Goal: Download file/media

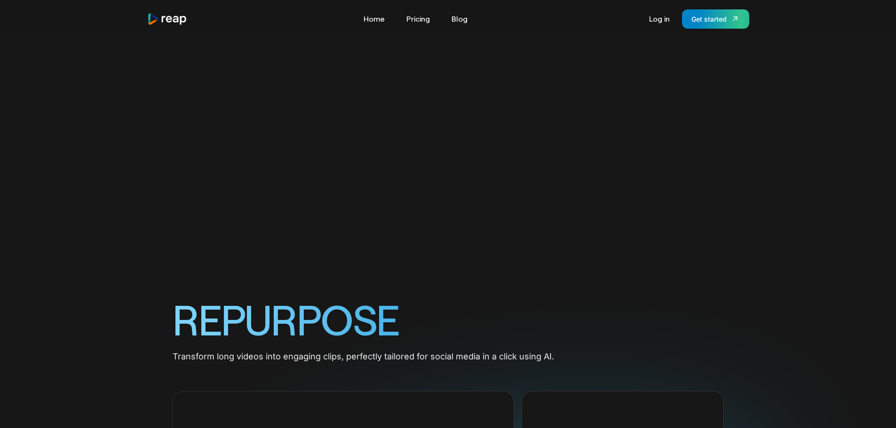
scroll to position [564, 0]
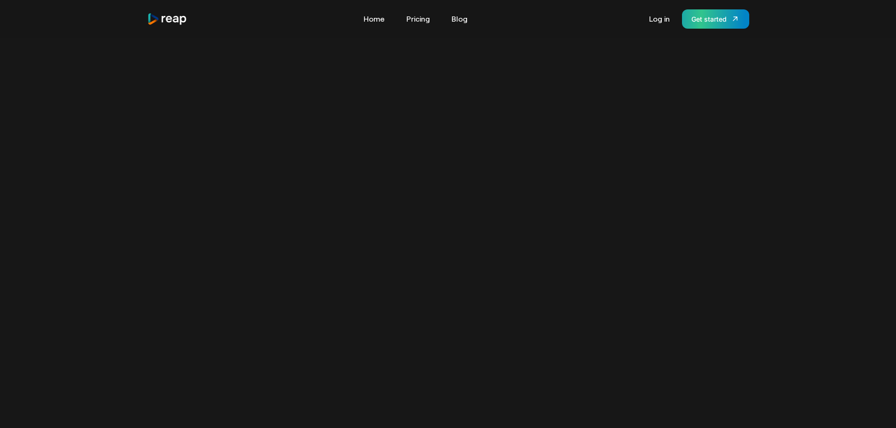
click at [697, 22] on div "Get started" at bounding box center [708, 19] width 35 height 10
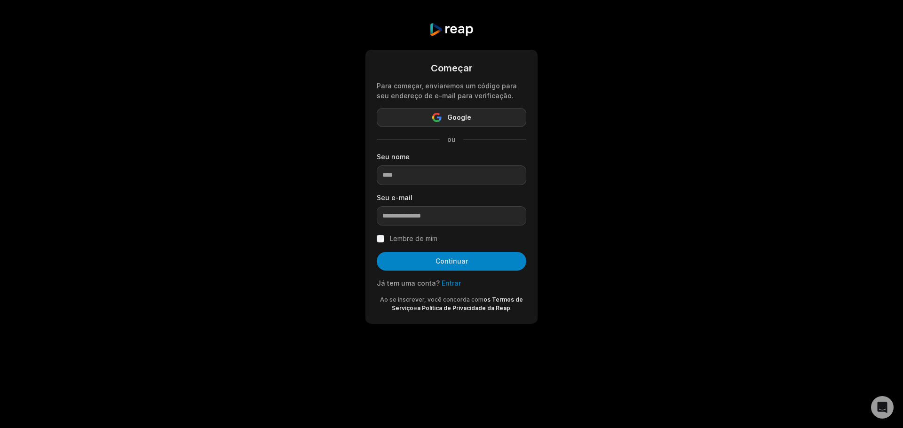
click at [440, 116] on icon "button" at bounding box center [436, 117] width 9 height 9
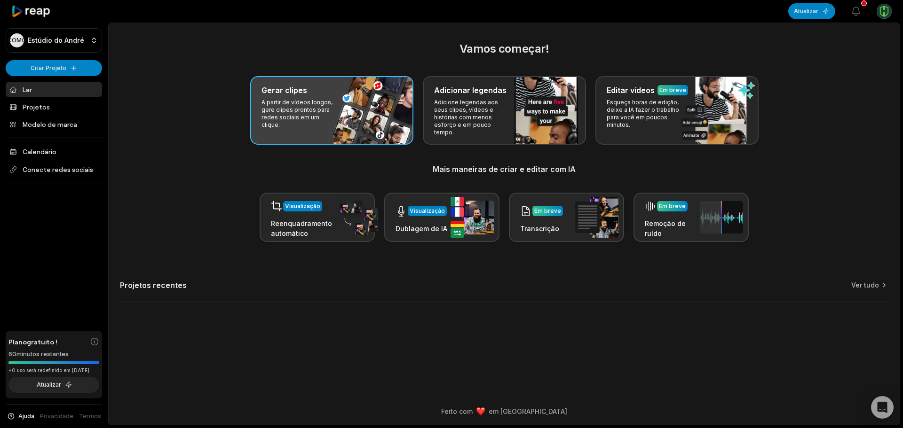
click at [316, 103] on font "A partir de vídeos longos, gere clipes prontos para redes sociais em um clique." at bounding box center [296, 114] width 71 height 30
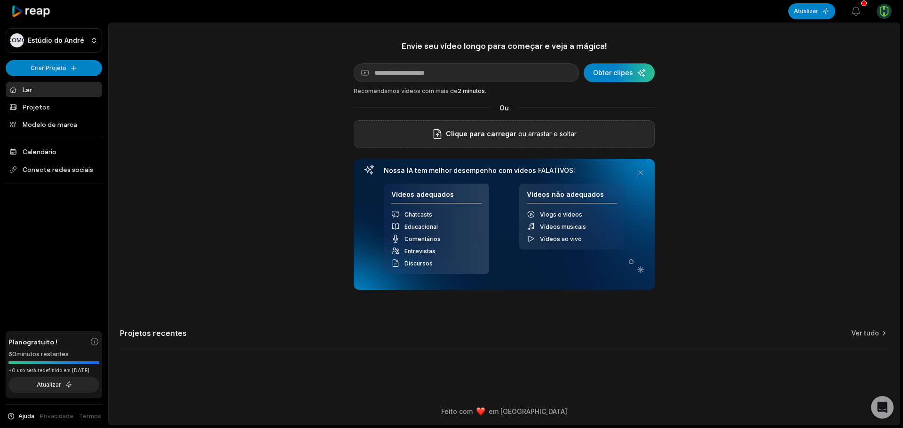
click at [508, 140] on span "Clique para carregar" at bounding box center [481, 133] width 71 height 11
click at [0, 0] on input "Clique para carregar" at bounding box center [0, 0] width 0 height 0
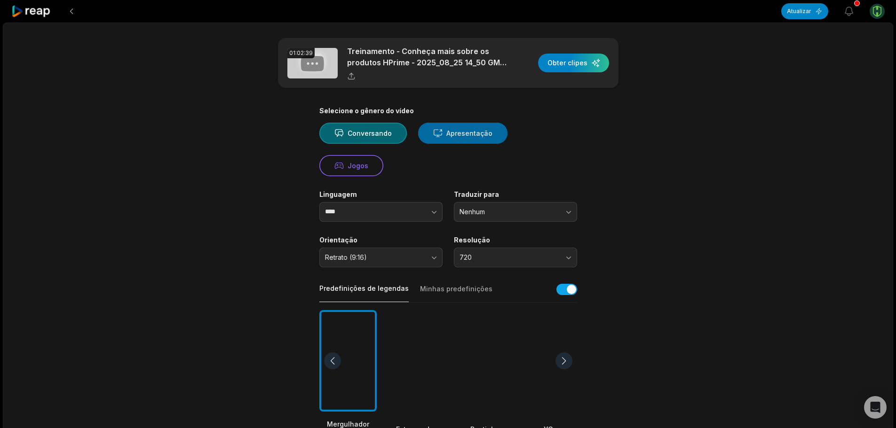
click at [453, 141] on button "Apresentação" at bounding box center [462, 133] width 89 height 21
click at [416, 214] on button "button" at bounding box center [415, 212] width 54 height 20
type input "**********"
click at [434, 260] on button "Retrato (9:16)" at bounding box center [380, 258] width 123 height 20
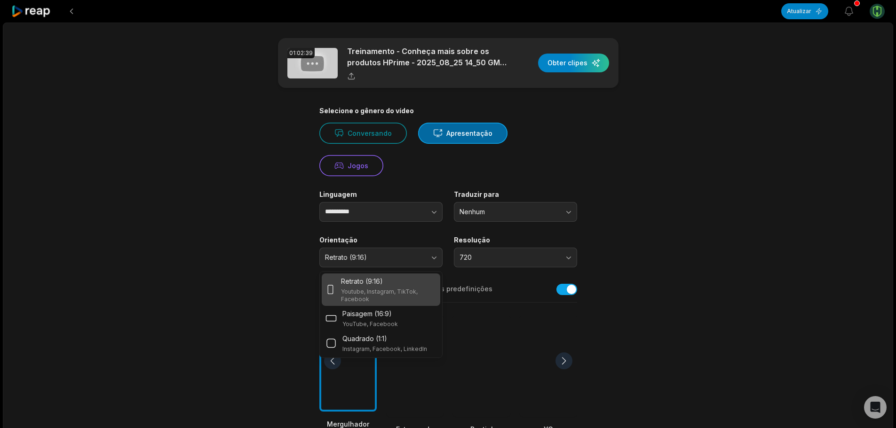
click at [399, 288] on font "Youtube, Instagram, TikTok, Facebook" at bounding box center [379, 295] width 77 height 15
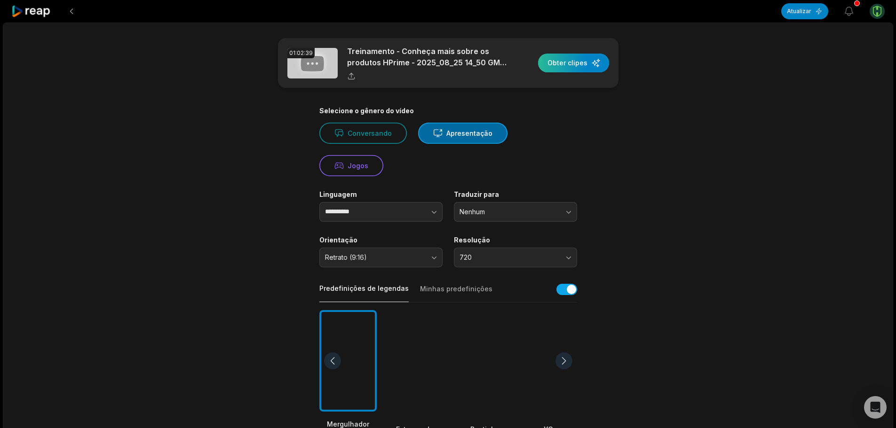
click at [581, 67] on div "button" at bounding box center [573, 63] width 71 height 19
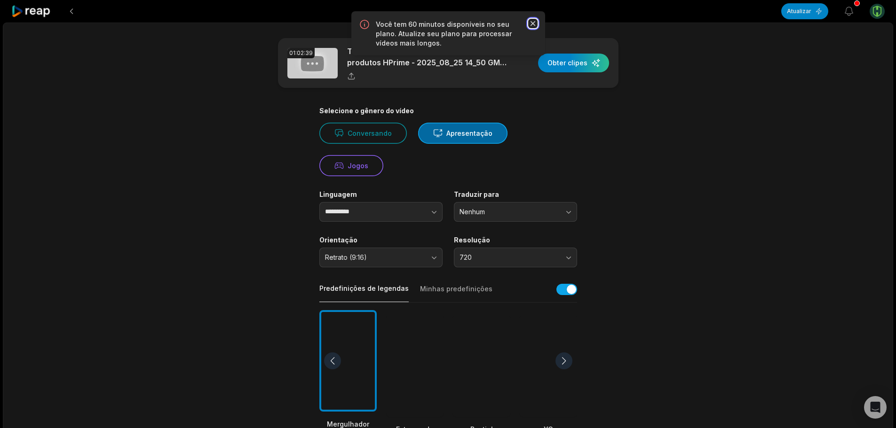
click at [532, 25] on icon "button" at bounding box center [532, 23] width 9 height 9
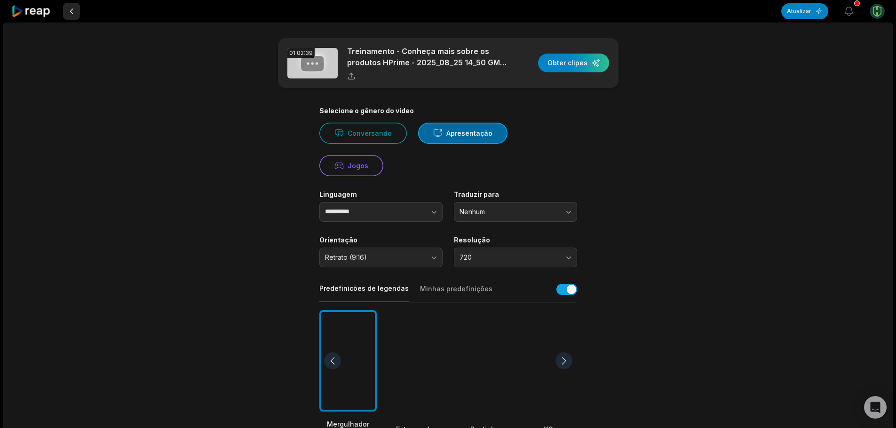
click at [71, 8] on button at bounding box center [71, 11] width 17 height 17
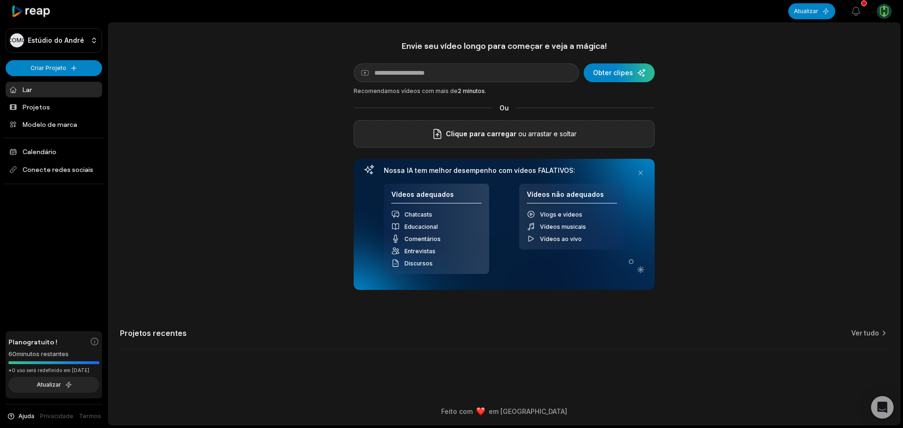
click at [493, 140] on div "Clique para carregar ou arrastar e soltar" at bounding box center [504, 133] width 301 height 27
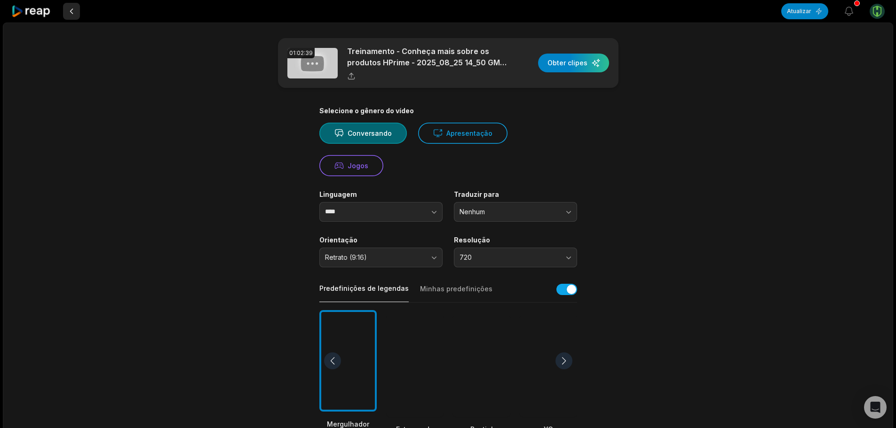
click at [72, 13] on button at bounding box center [71, 11] width 17 height 17
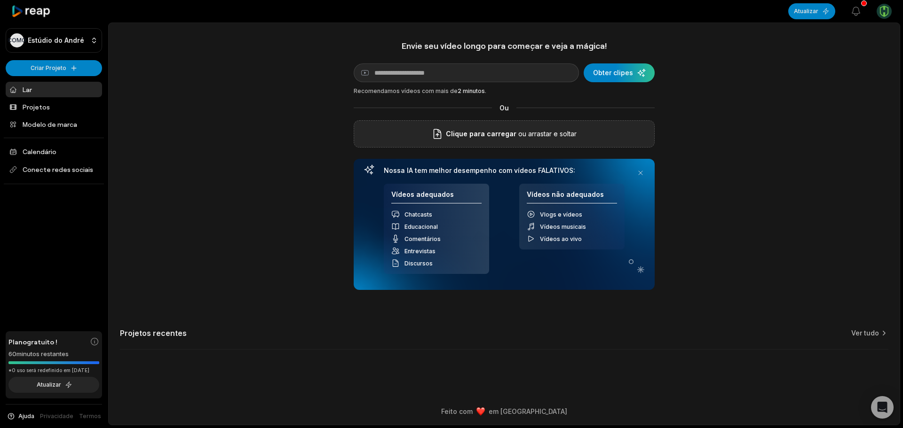
click at [525, 139] on p "ou arrastar e soltar" at bounding box center [546, 133] width 60 height 11
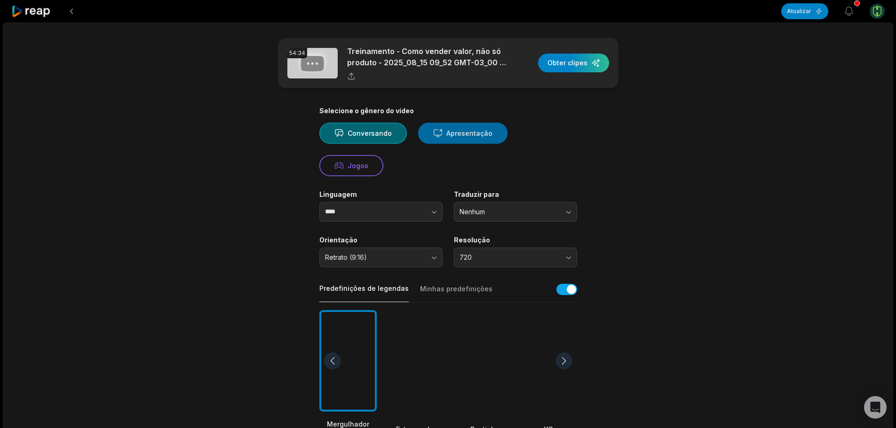
click at [433, 137] on icon at bounding box center [437, 133] width 9 height 10
click at [389, 212] on button "button" at bounding box center [415, 212] width 54 height 20
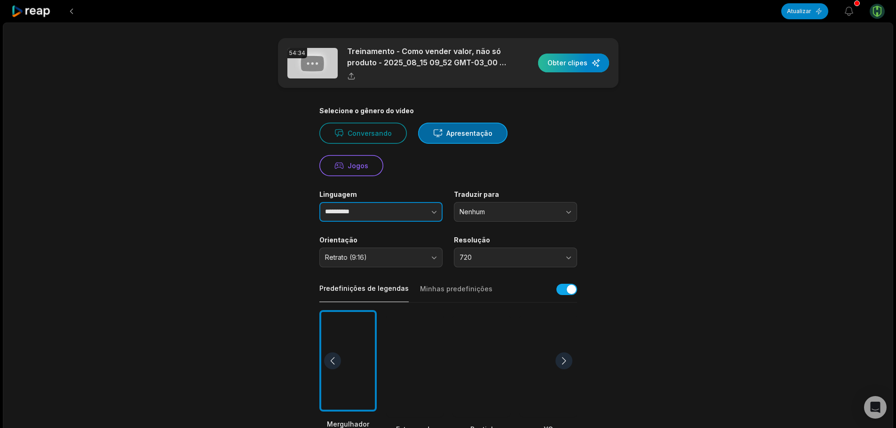
type input "**********"
click at [577, 60] on div "button" at bounding box center [573, 63] width 71 height 19
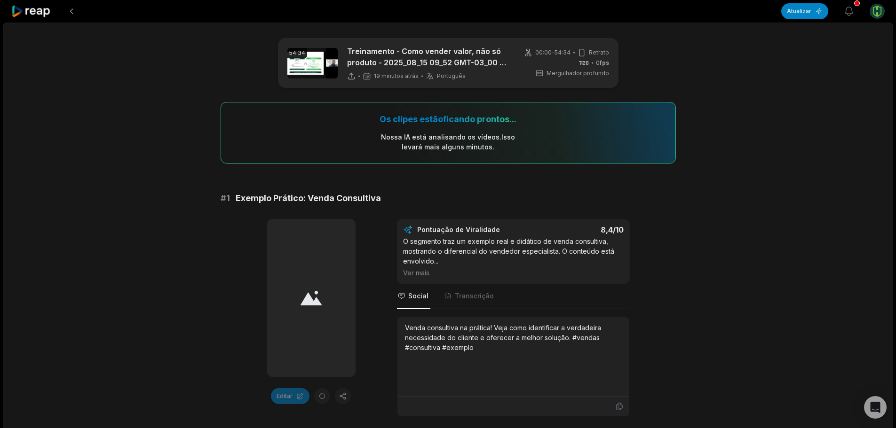
click at [415, 273] on font "Ver mais" at bounding box center [416, 273] width 26 height 8
click at [847, 13] on icon "button" at bounding box center [848, 11] width 11 height 11
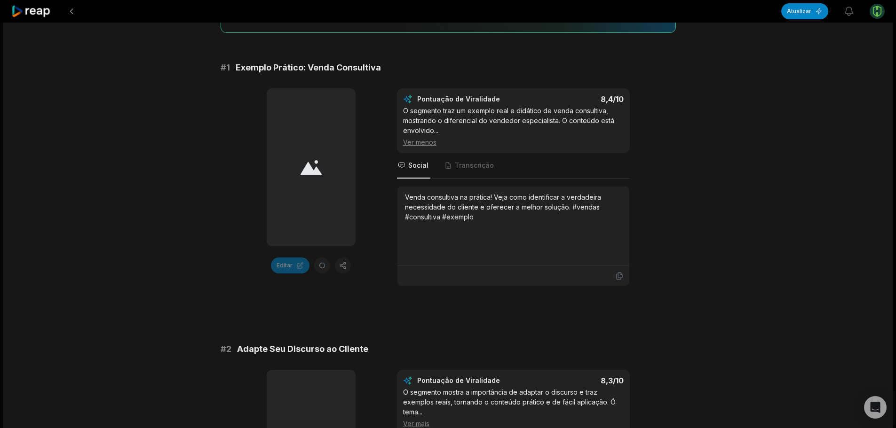
scroll to position [141, 0]
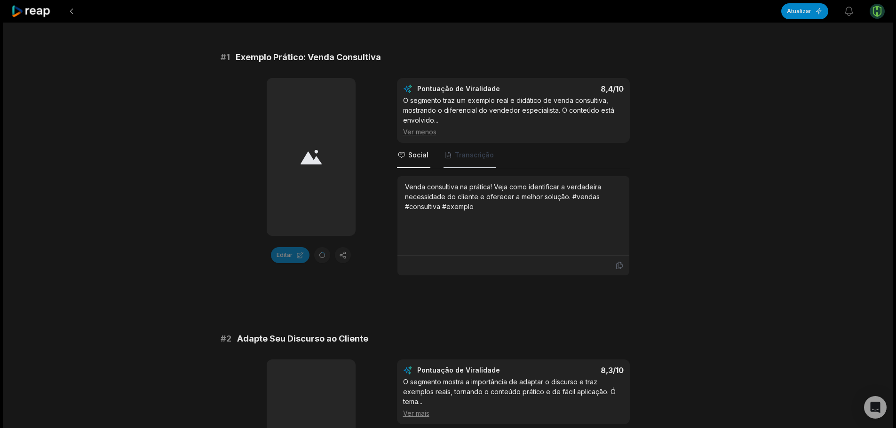
click at [469, 155] on font "Transcrição" at bounding box center [474, 155] width 39 height 8
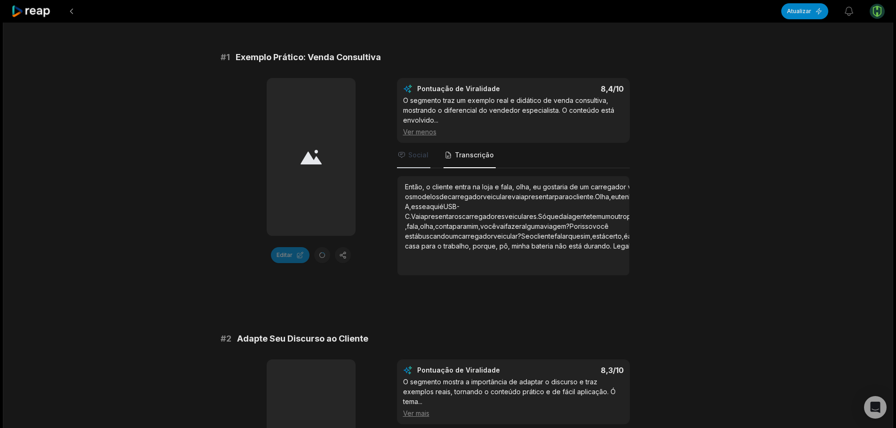
click at [417, 156] on font "Social" at bounding box center [418, 155] width 20 height 8
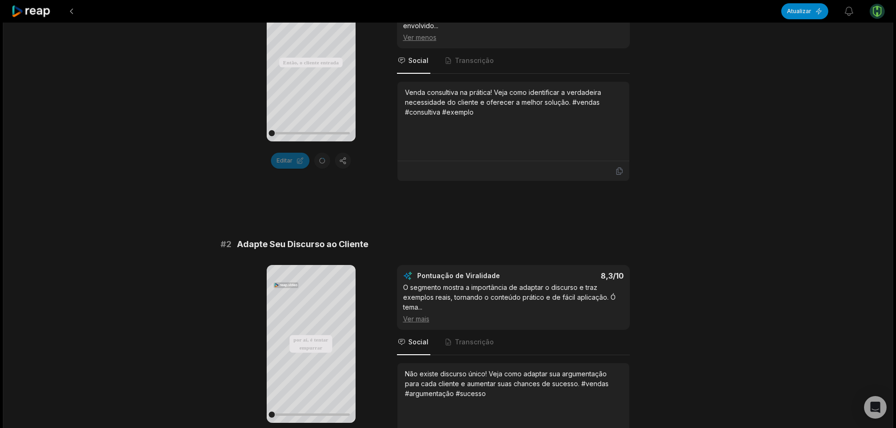
scroll to position [94, 0]
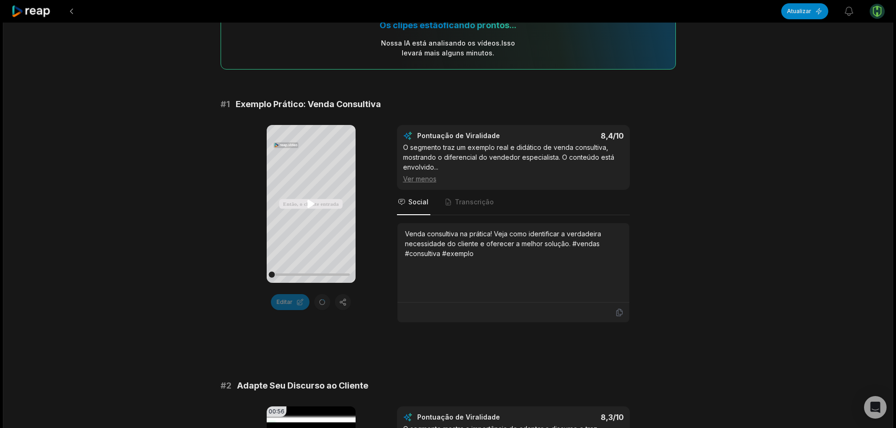
click at [313, 207] on icon at bounding box center [310, 203] width 11 height 11
click at [312, 202] on icon at bounding box center [310, 203] width 11 height 11
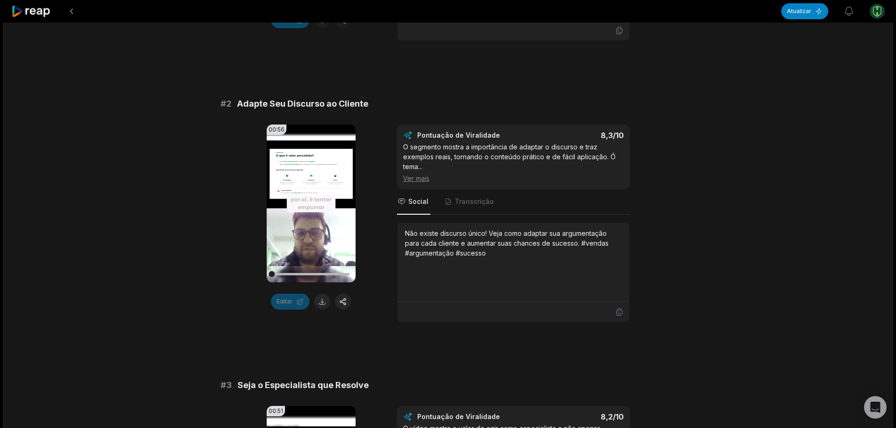
scroll to position [0, 0]
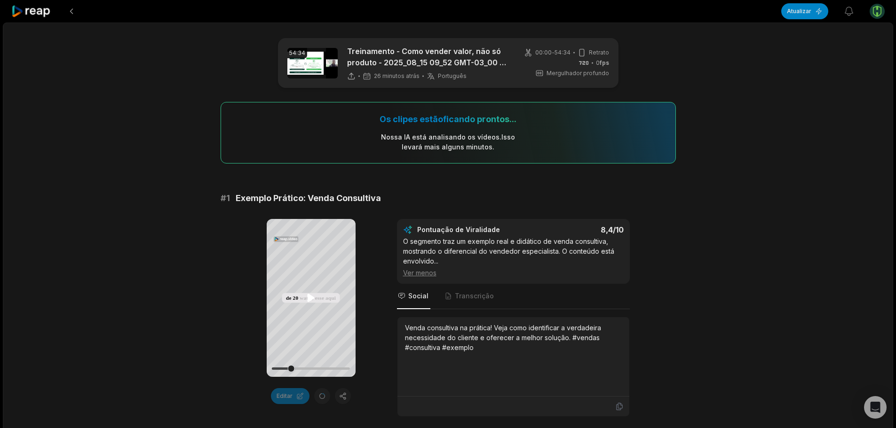
click at [312, 299] on icon at bounding box center [311, 298] width 7 height 8
click at [313, 297] on icon at bounding box center [311, 298] width 4 height 6
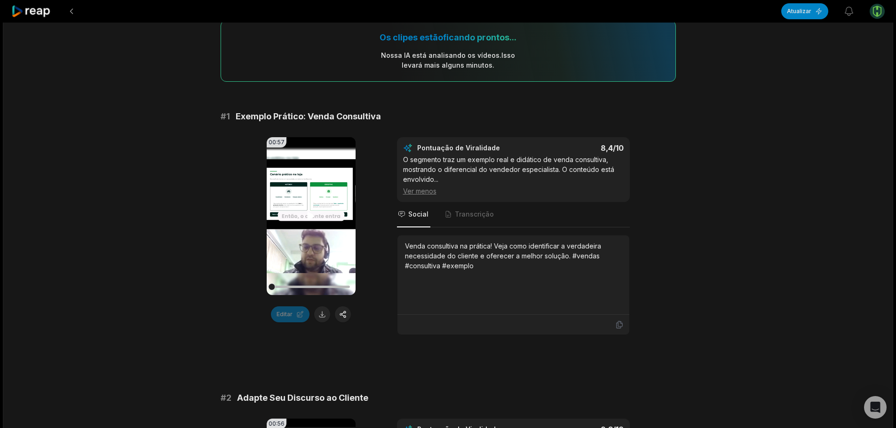
scroll to position [94, 0]
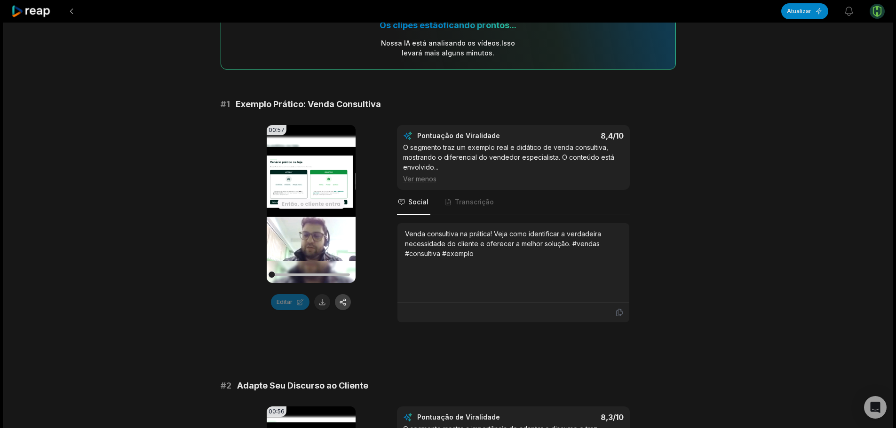
click at [345, 305] on button at bounding box center [343, 302] width 16 height 16
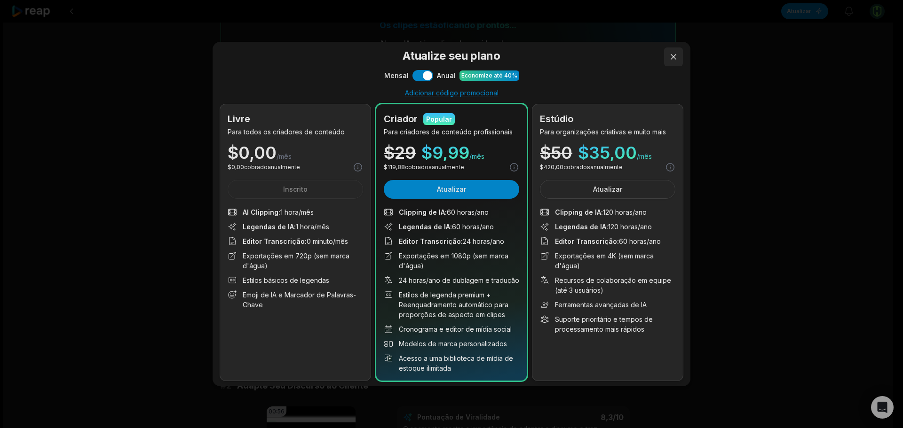
click at [677, 55] on button at bounding box center [673, 56] width 19 height 19
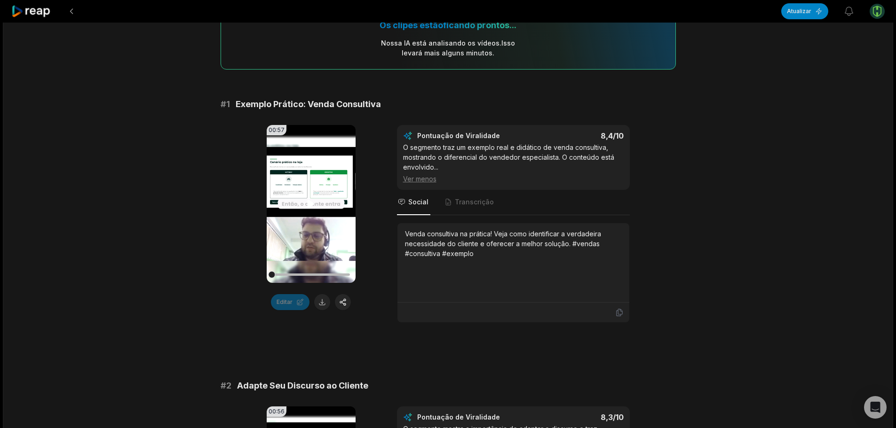
click at [310, 204] on icon at bounding box center [311, 204] width 7 height 8
click at [312, 184] on video "Seu navegador não suporta o formato mp4." at bounding box center [311, 204] width 89 height 158
click at [323, 297] on button at bounding box center [322, 302] width 16 height 16
click at [305, 205] on icon at bounding box center [310, 203] width 11 height 11
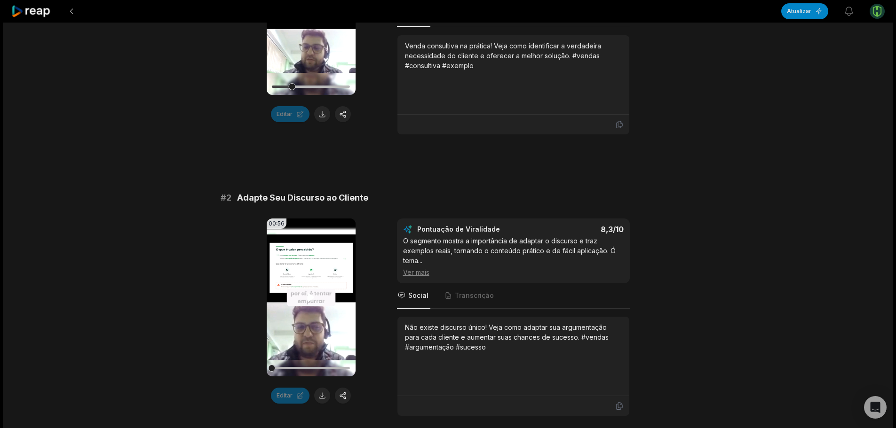
scroll to position [329, 0]
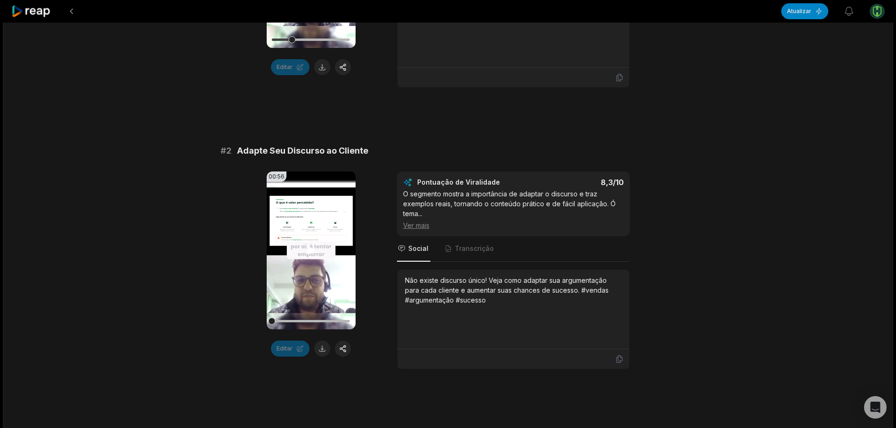
click at [313, 248] on icon at bounding box center [310, 250] width 11 height 11
click at [321, 352] on button at bounding box center [322, 349] width 16 height 16
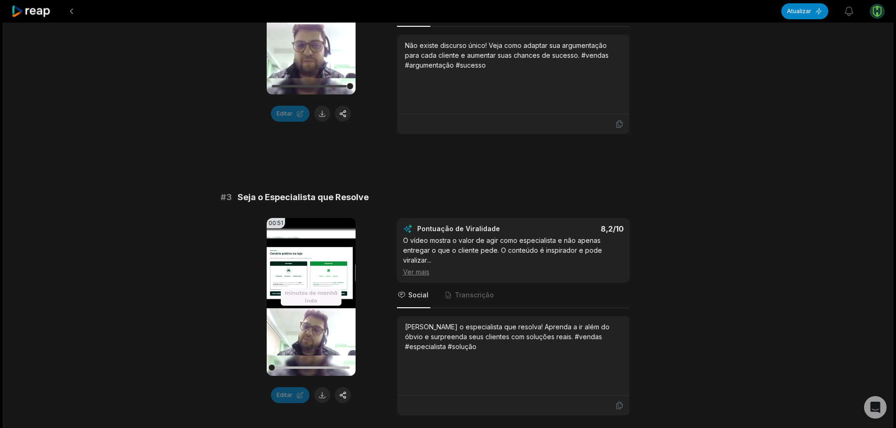
scroll to position [611, 0]
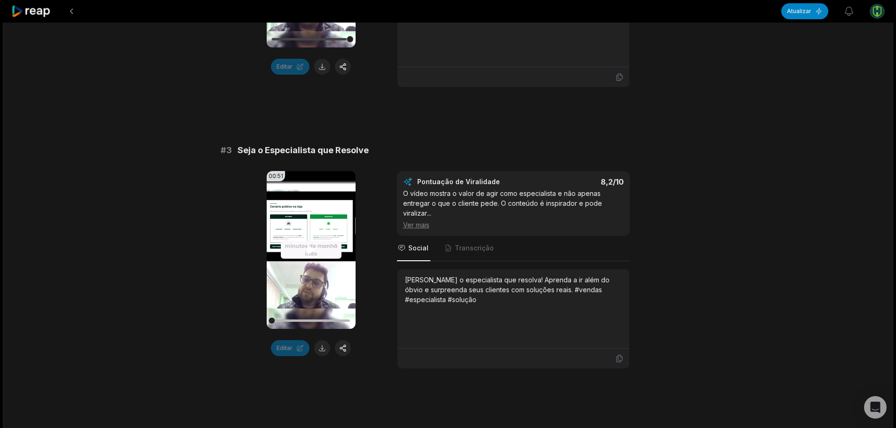
click at [309, 249] on icon at bounding box center [311, 250] width 7 height 8
click at [310, 249] on icon at bounding box center [310, 250] width 11 height 11
click at [310, 249] on icon at bounding box center [311, 250] width 7 height 8
click at [310, 249] on icon at bounding box center [310, 250] width 11 height 11
click at [310, 249] on icon at bounding box center [311, 250] width 7 height 8
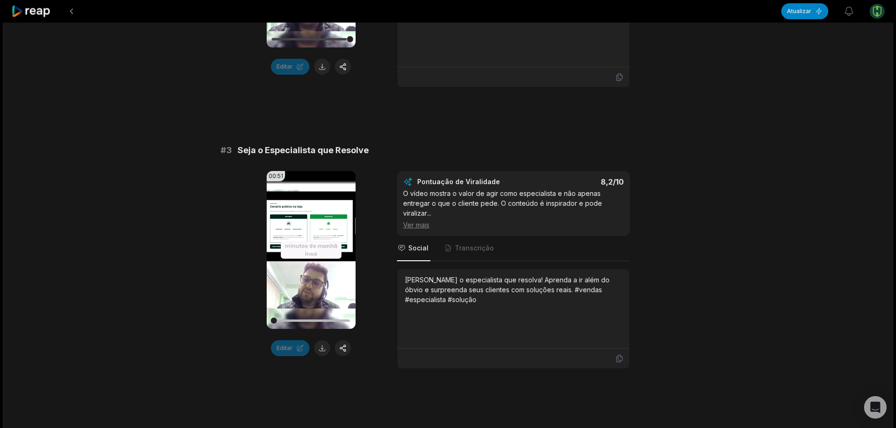
click at [308, 253] on icon at bounding box center [310, 250] width 11 height 11
click at [309, 253] on icon at bounding box center [311, 250] width 7 height 8
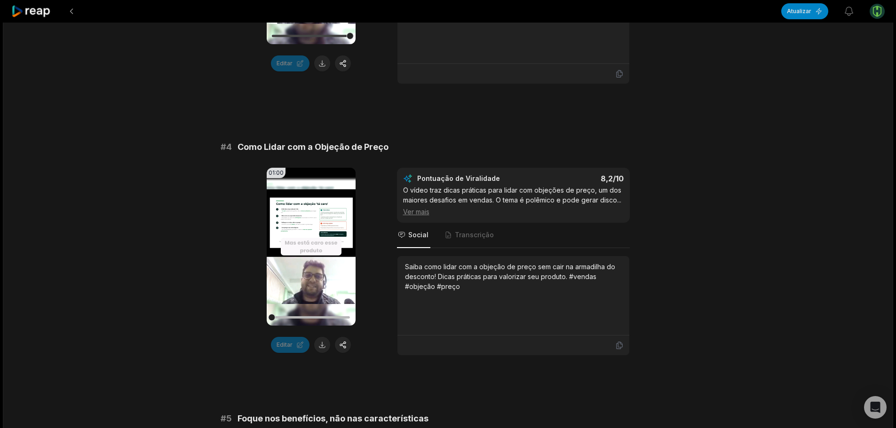
scroll to position [940, 0]
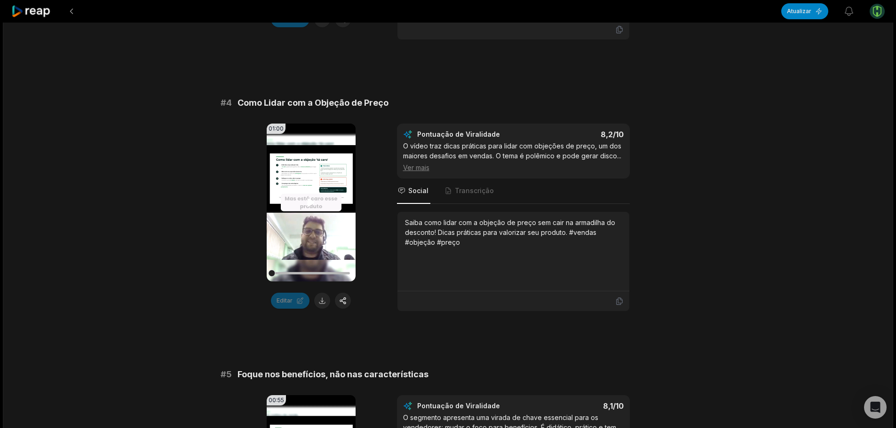
click at [310, 203] on icon at bounding box center [311, 203] width 7 height 8
click at [321, 303] on button at bounding box center [322, 301] width 16 height 16
click at [324, 300] on button at bounding box center [322, 301] width 16 height 16
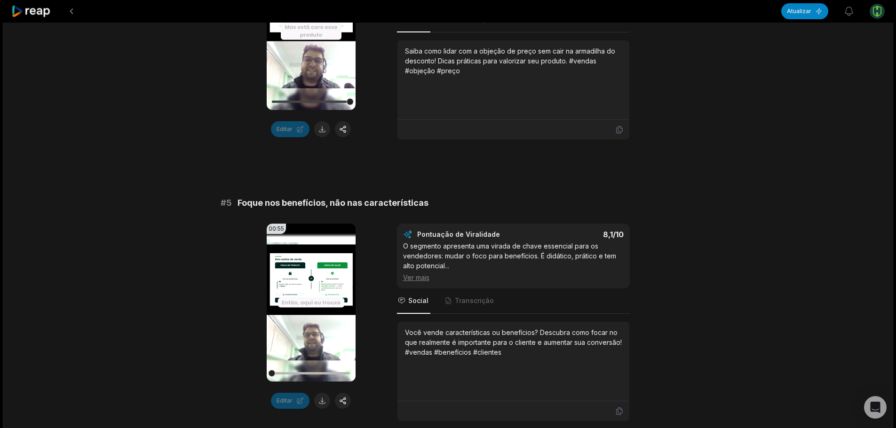
scroll to position [1129, 0]
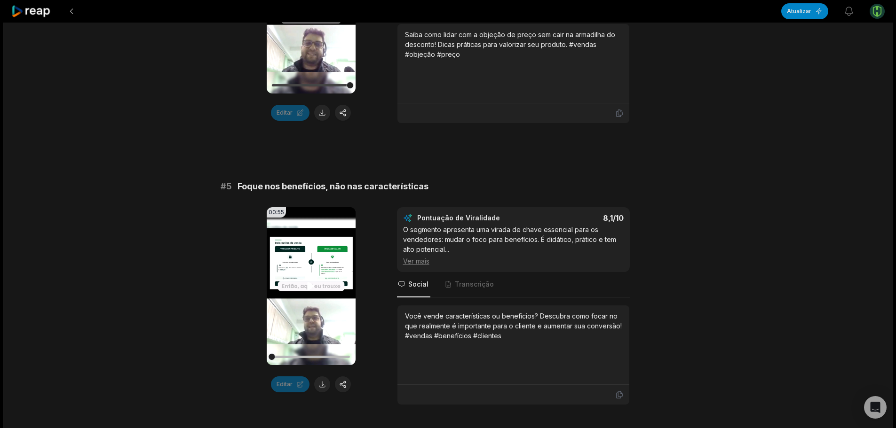
click at [311, 284] on icon at bounding box center [310, 286] width 11 height 11
drag, startPoint x: 349, startPoint y: 359, endPoint x: 342, endPoint y: 356, distance: 7.2
click at [341, 357] on div at bounding box center [311, 357] width 78 height 2
drag, startPoint x: 309, startPoint y: 288, endPoint x: 570, endPoint y: 302, distance: 261.4
click at [309, 288] on icon at bounding box center [311, 287] width 7 height 8
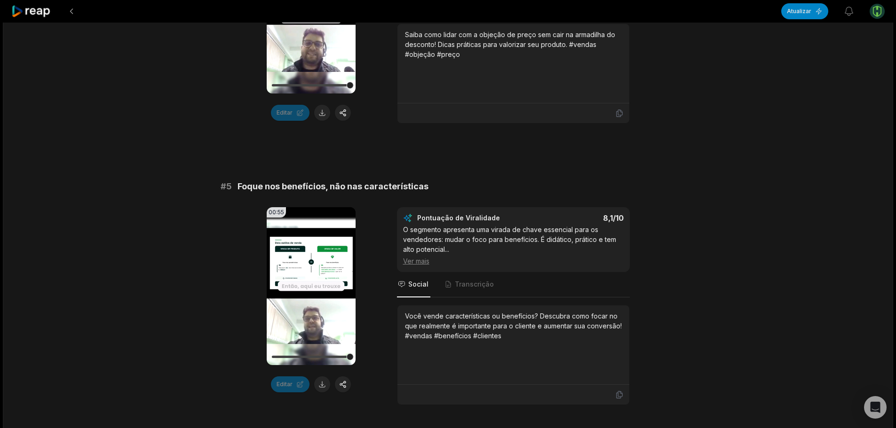
click at [326, 356] on div at bounding box center [311, 357] width 78 height 2
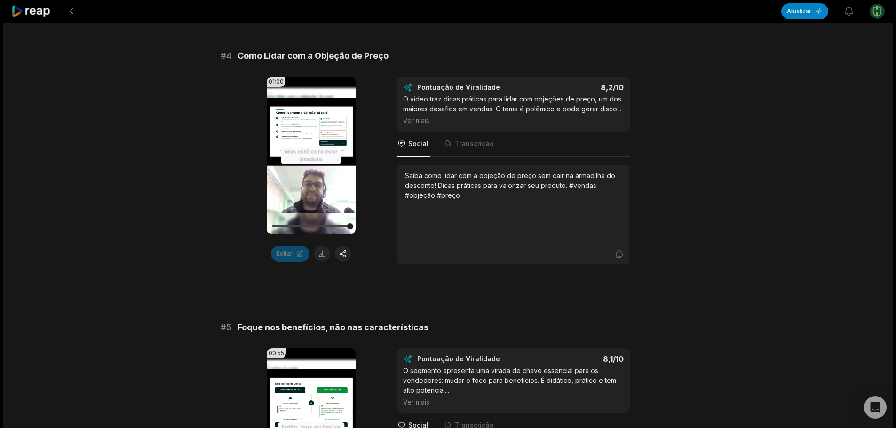
scroll to position [1082, 0]
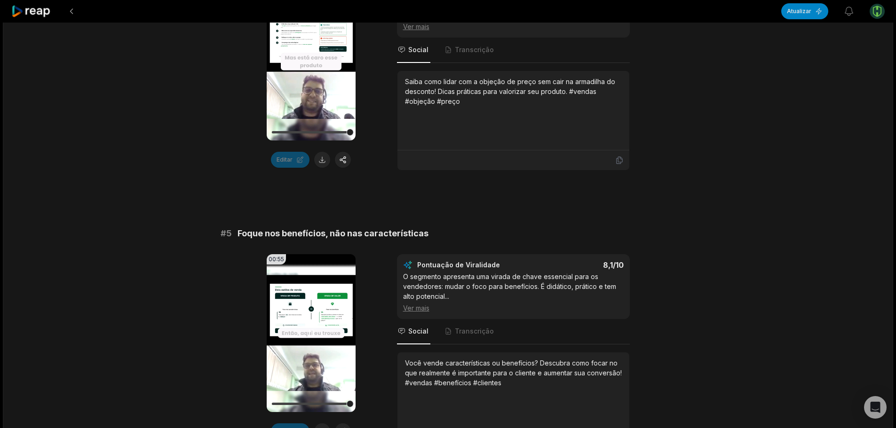
click at [308, 332] on icon at bounding box center [310, 333] width 11 height 11
click at [310, 332] on icon at bounding box center [311, 334] width 7 height 8
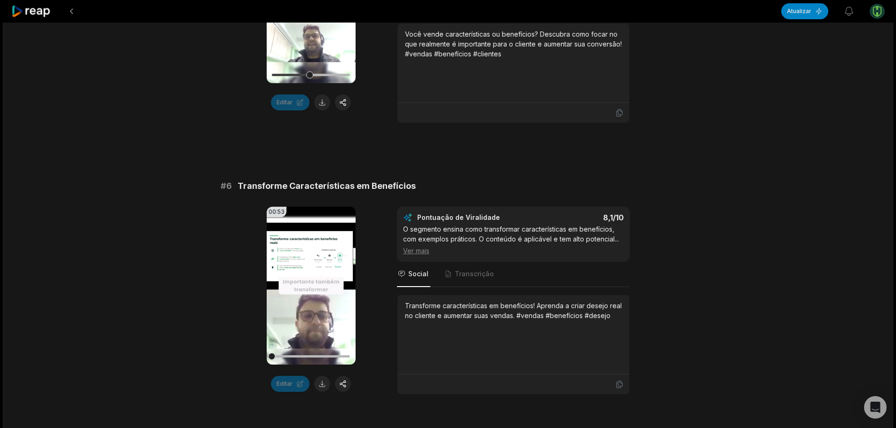
scroll to position [1223, 0]
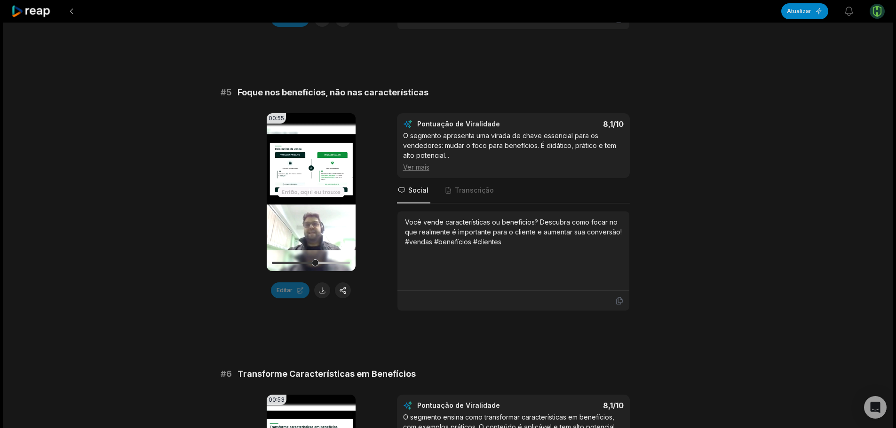
click at [312, 192] on icon at bounding box center [310, 192] width 11 height 11
click at [309, 194] on icon at bounding box center [311, 193] width 7 height 8
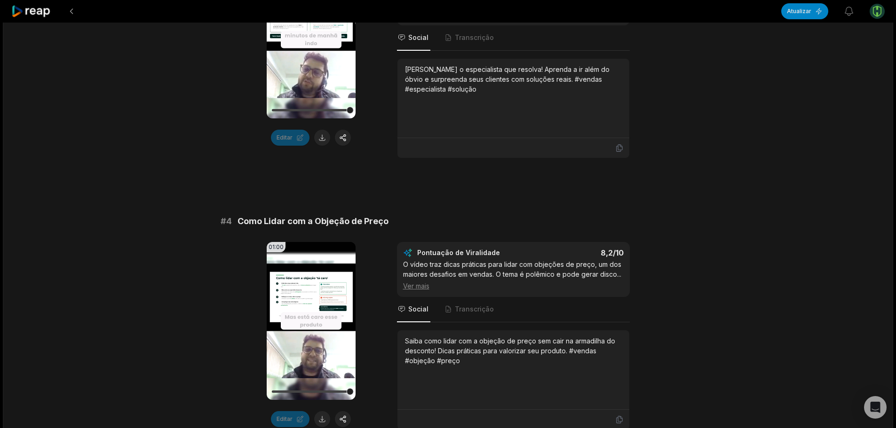
scroll to position [846, 0]
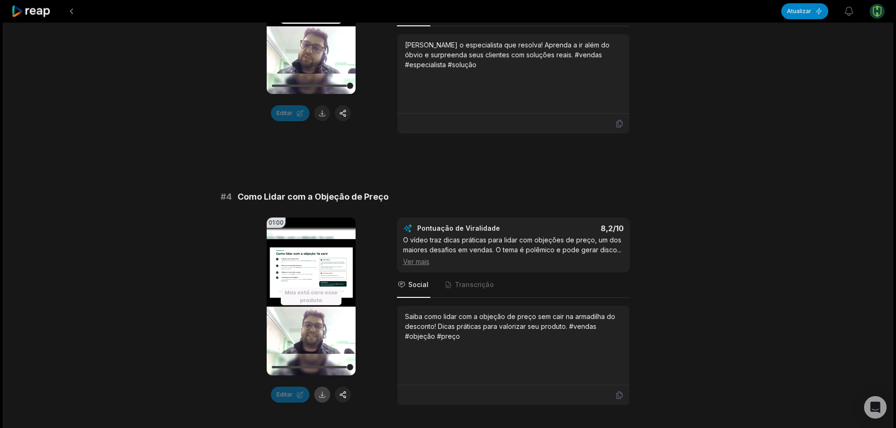
click at [321, 391] on button at bounding box center [322, 395] width 16 height 16
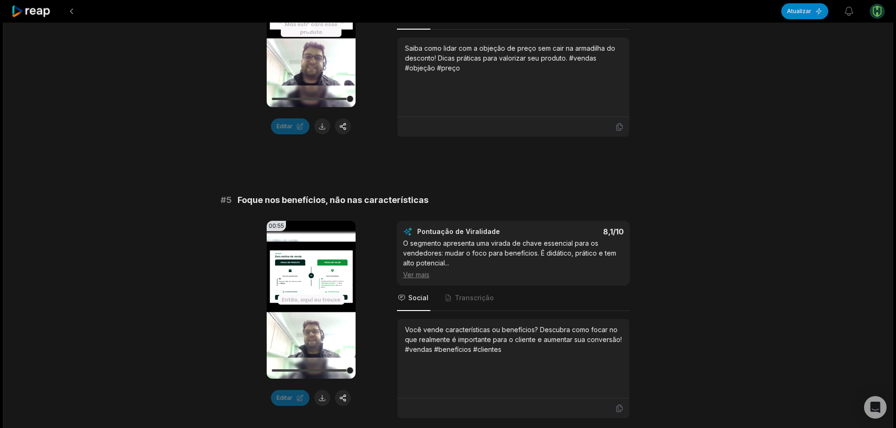
scroll to position [1129, 0]
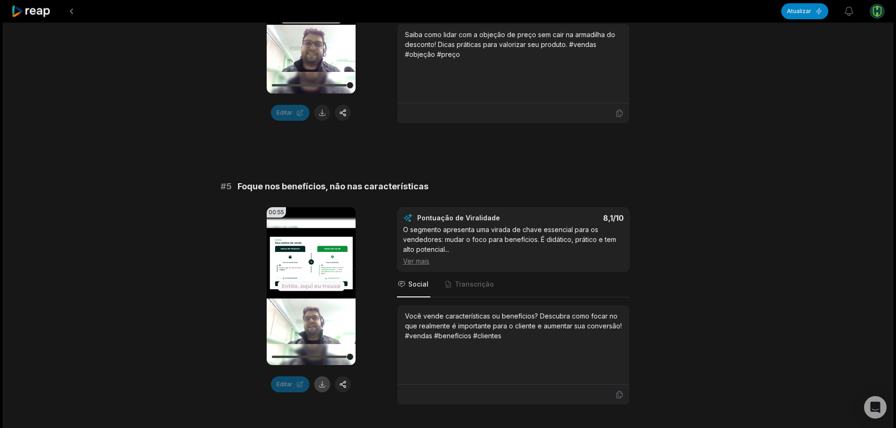
click at [319, 383] on button at bounding box center [322, 385] width 16 height 16
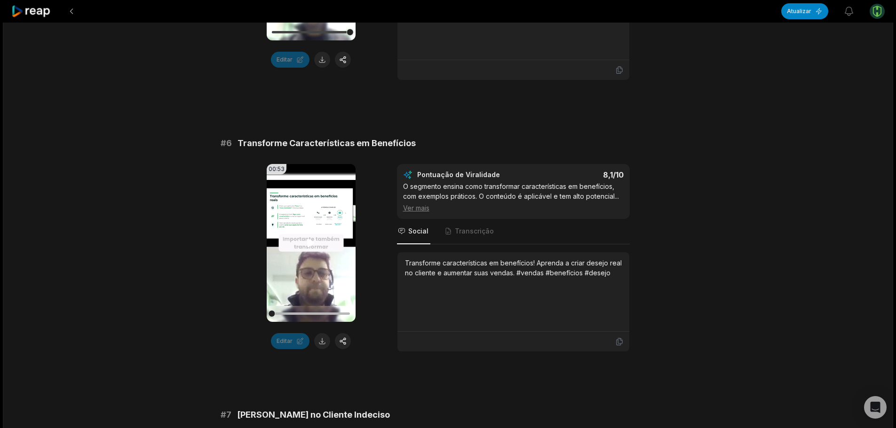
scroll to position [1458, 0]
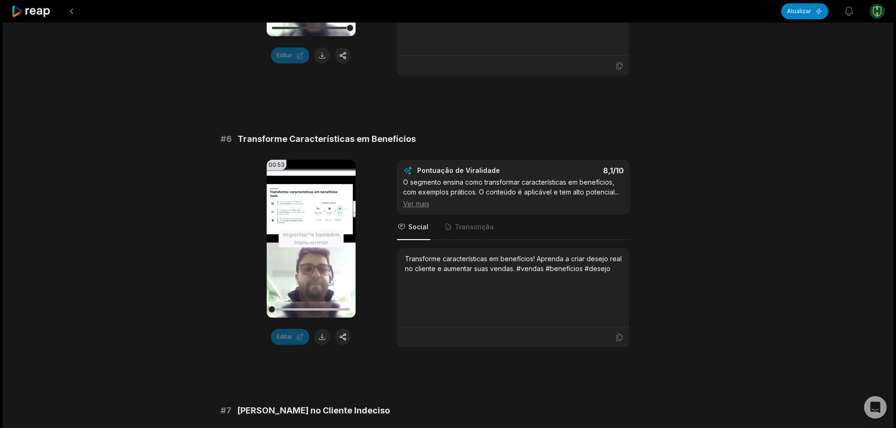
click at [309, 239] on icon at bounding box center [311, 239] width 7 height 8
click at [311, 238] on icon at bounding box center [310, 238] width 11 height 11
click at [311, 237] on icon at bounding box center [311, 239] width 7 height 8
drag, startPoint x: 295, startPoint y: 312, endPoint x: 264, endPoint y: 308, distance: 31.7
click at [264, 308] on div "00:53 Seu navegador não suporta o formato mp4. Editar Pontuação de Viralidade 8…" at bounding box center [448, 254] width 455 height 188
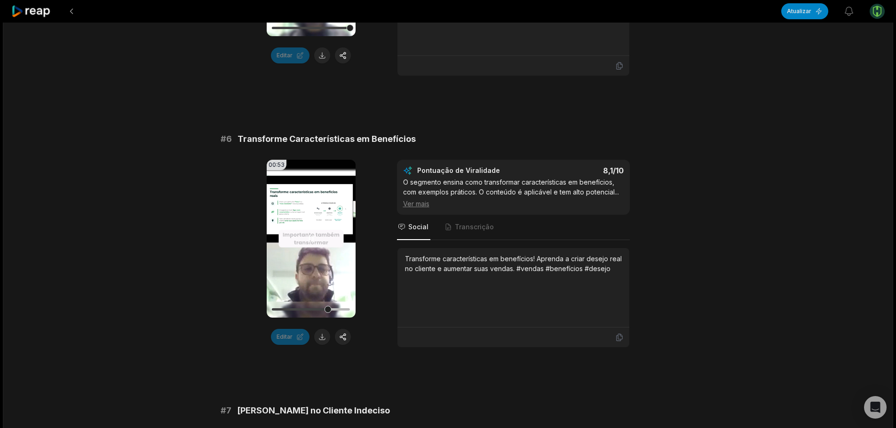
click at [272, 309] on div at bounding box center [311, 309] width 78 height 2
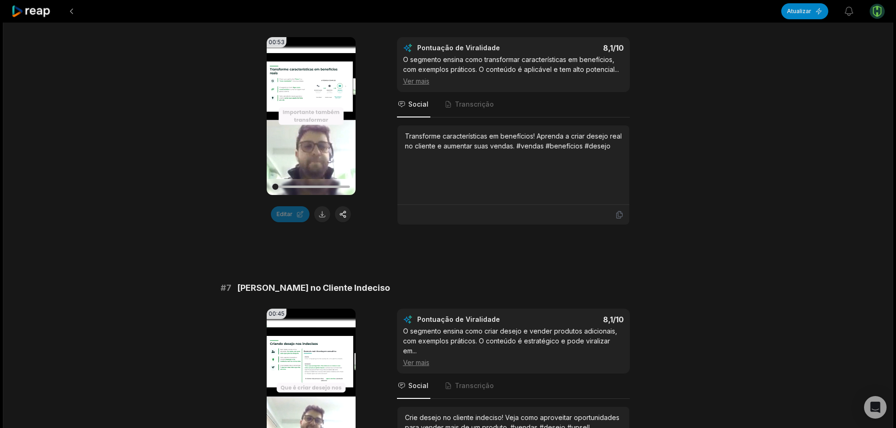
scroll to position [1552, 0]
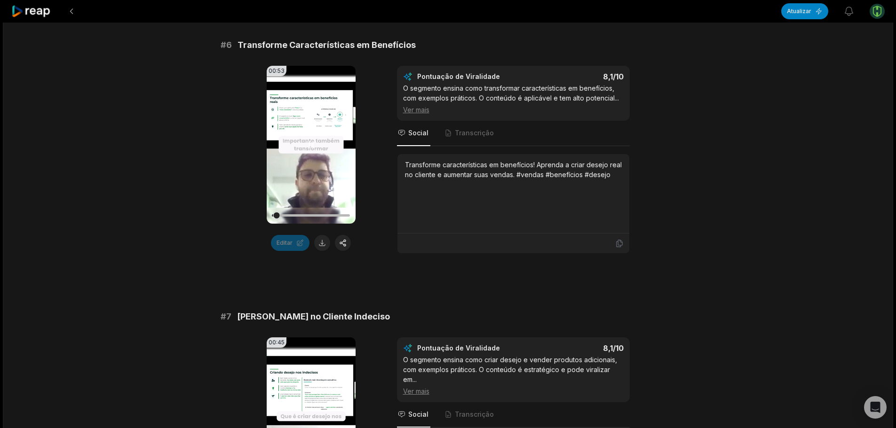
click at [312, 150] on icon at bounding box center [310, 144] width 11 height 11
click at [311, 142] on icon at bounding box center [310, 144] width 11 height 11
click at [319, 241] on button at bounding box center [322, 243] width 16 height 16
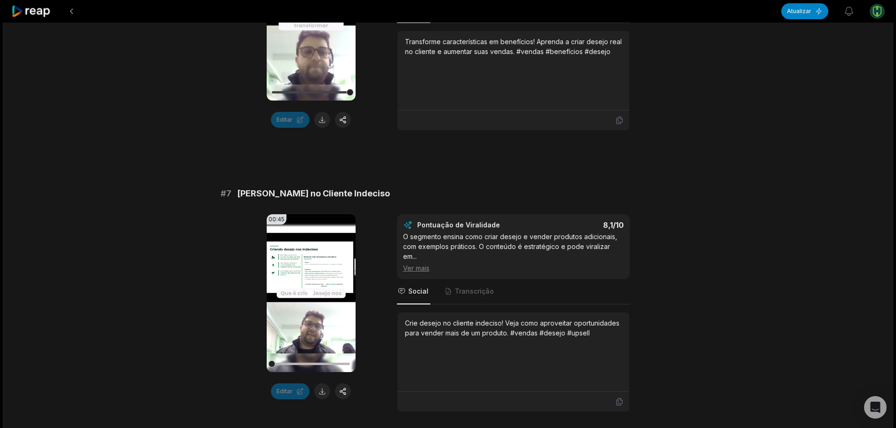
scroll to position [1693, 0]
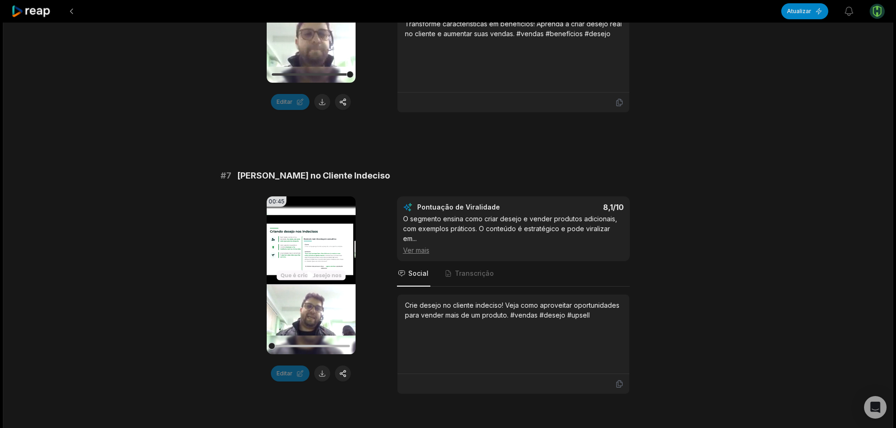
click at [308, 276] on icon at bounding box center [311, 276] width 7 height 8
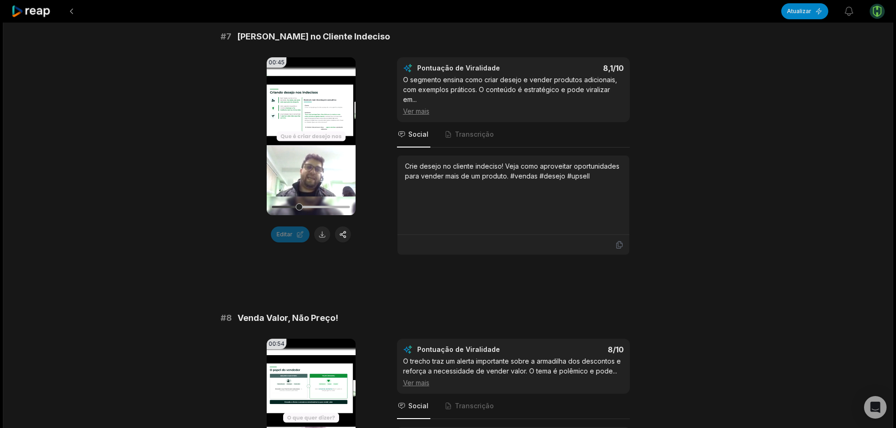
scroll to position [1834, 0]
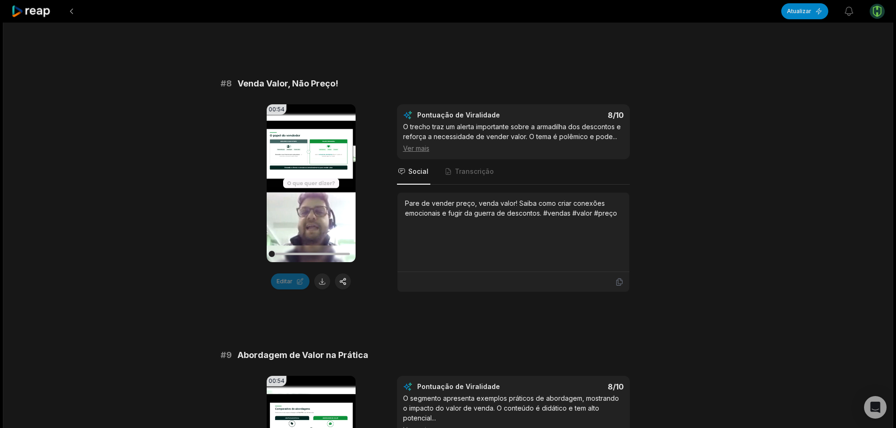
scroll to position [2069, 0]
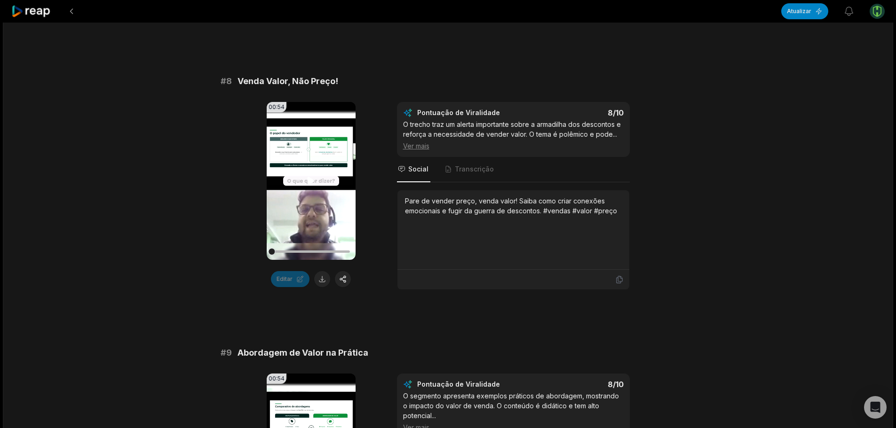
click at [310, 178] on icon at bounding box center [311, 181] width 7 height 8
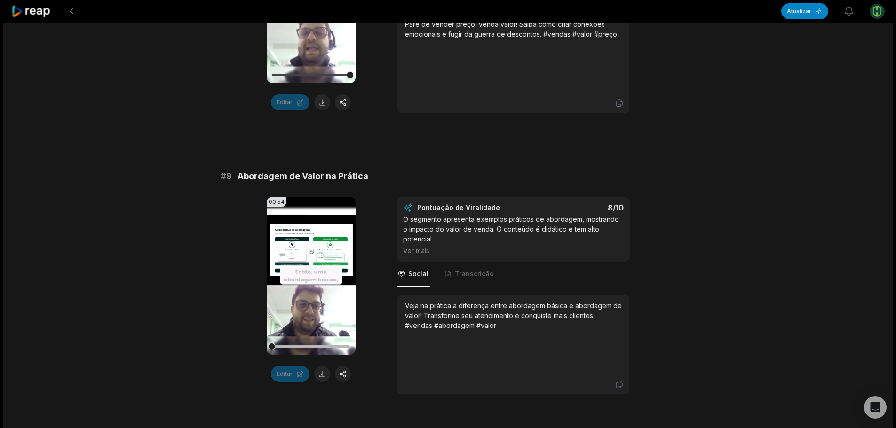
scroll to position [2257, 0]
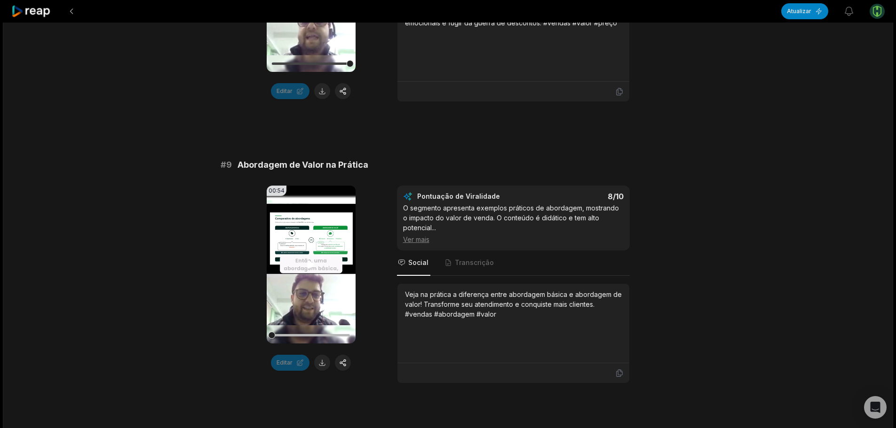
click at [313, 263] on icon at bounding box center [310, 264] width 11 height 11
click at [323, 364] on button at bounding box center [322, 363] width 16 height 16
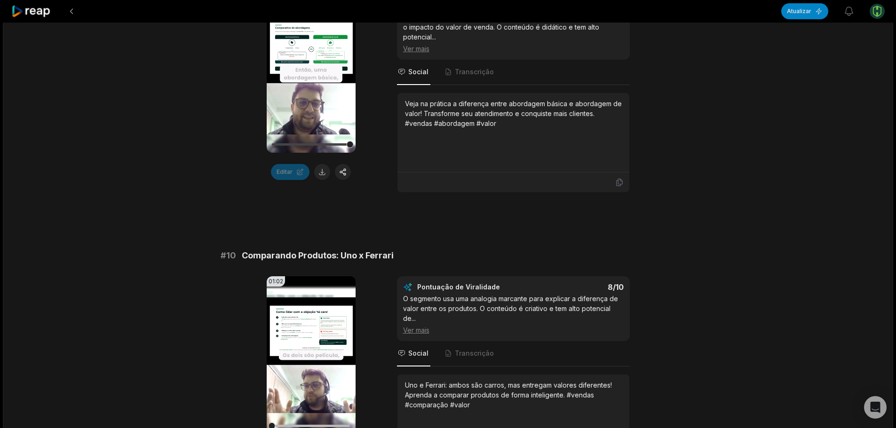
scroll to position [2539, 0]
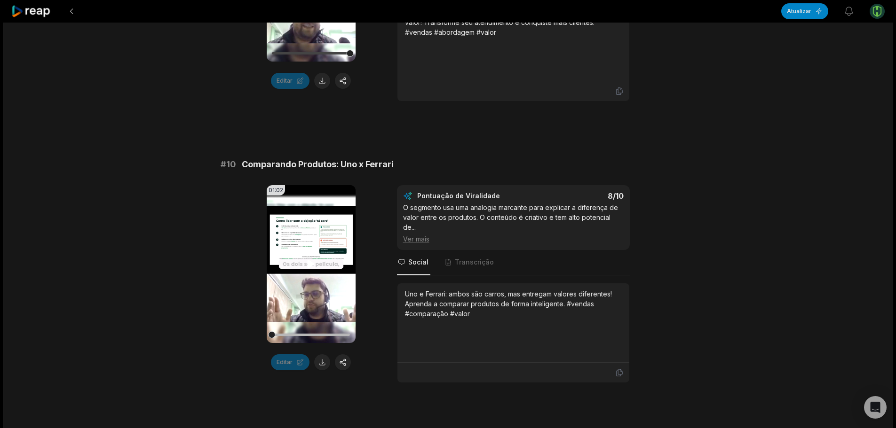
click at [309, 264] on icon at bounding box center [311, 265] width 7 height 8
click at [324, 365] on button at bounding box center [322, 363] width 16 height 16
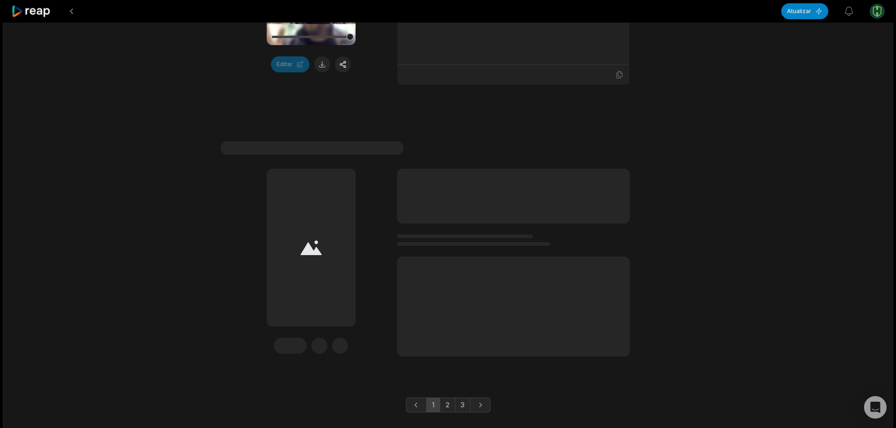
scroll to position [2860, 0]
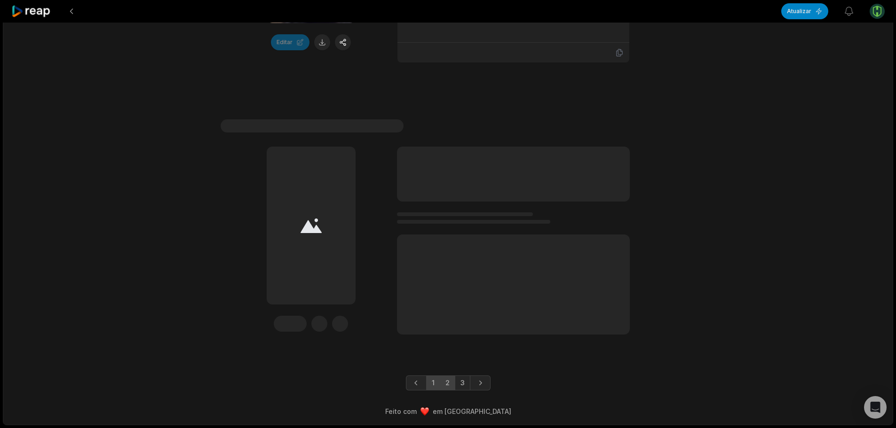
click at [450, 382] on link "2" at bounding box center [448, 383] width 16 height 15
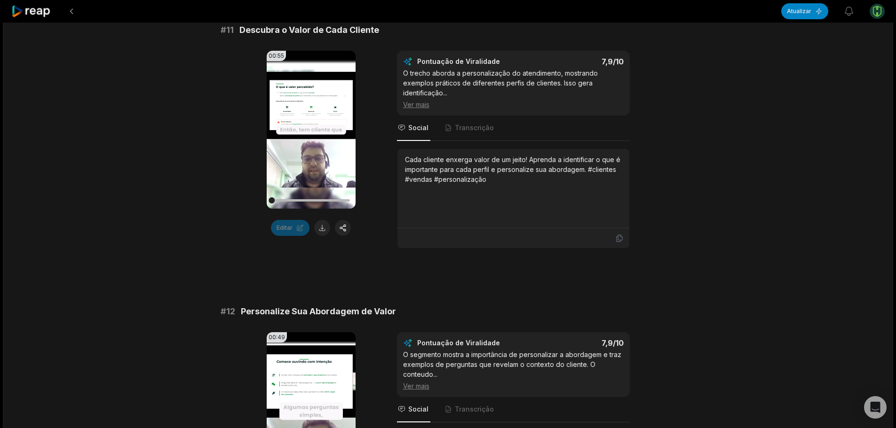
scroll to position [94, 0]
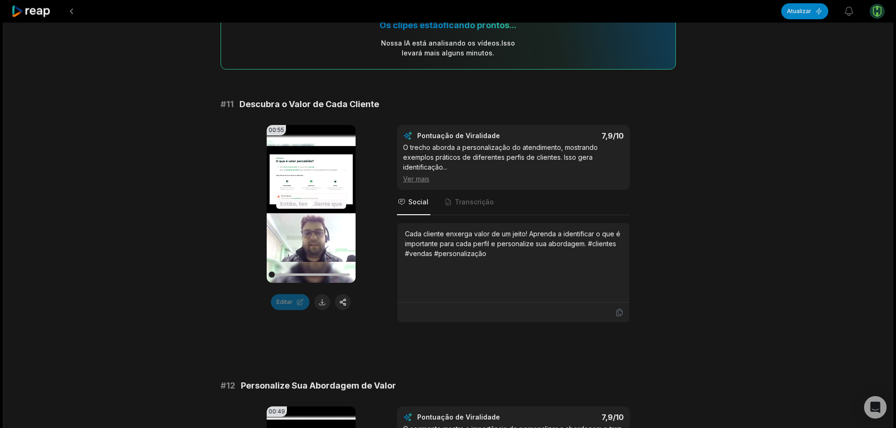
click at [309, 206] on icon at bounding box center [311, 204] width 7 height 8
click at [312, 205] on icon at bounding box center [310, 203] width 11 height 11
click at [312, 205] on icon at bounding box center [311, 204] width 7 height 8
click at [324, 304] on button at bounding box center [322, 302] width 16 height 16
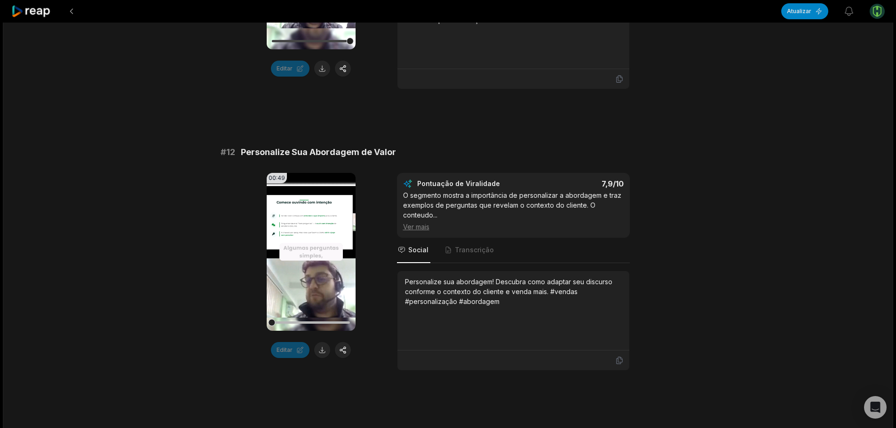
scroll to position [329, 0]
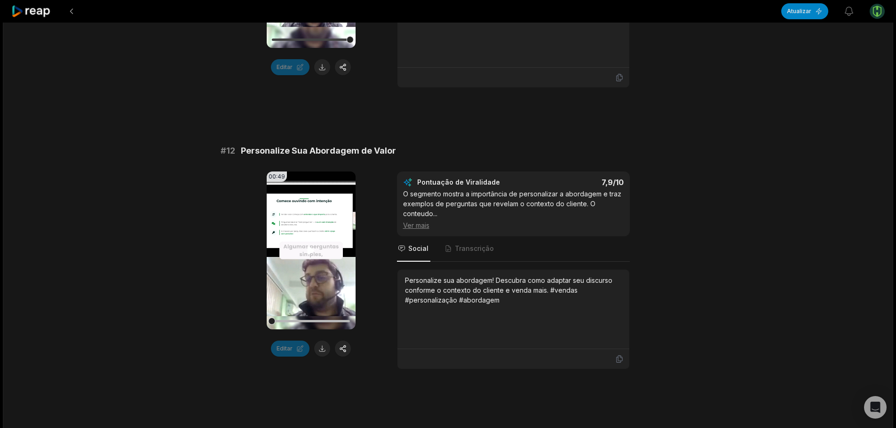
click at [308, 249] on icon at bounding box center [311, 251] width 7 height 8
click at [313, 252] on icon at bounding box center [311, 251] width 4 height 6
click at [308, 251] on icon at bounding box center [311, 251] width 7 height 8
drag, startPoint x: 287, startPoint y: 322, endPoint x: 256, endPoint y: 320, distance: 31.1
click at [256, 320] on div "00:49 Seu navegador não suporta o formato mp4. Editar Pontuação de Viralidade 7…" at bounding box center [448, 271] width 455 height 198
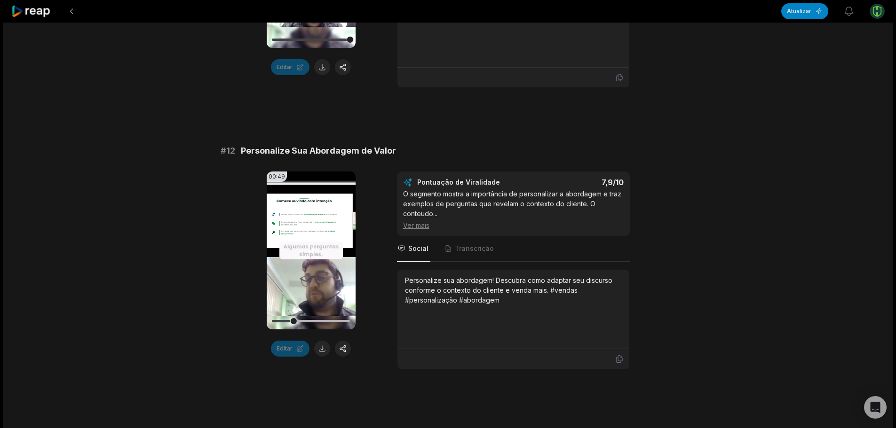
click at [312, 250] on icon at bounding box center [310, 250] width 11 height 11
click at [308, 248] on icon at bounding box center [311, 251] width 7 height 8
click at [323, 347] on button at bounding box center [322, 349] width 16 height 16
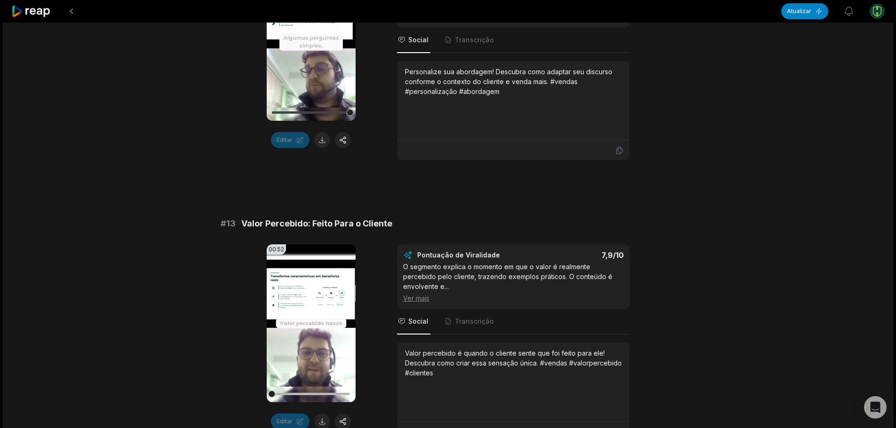
scroll to position [564, 0]
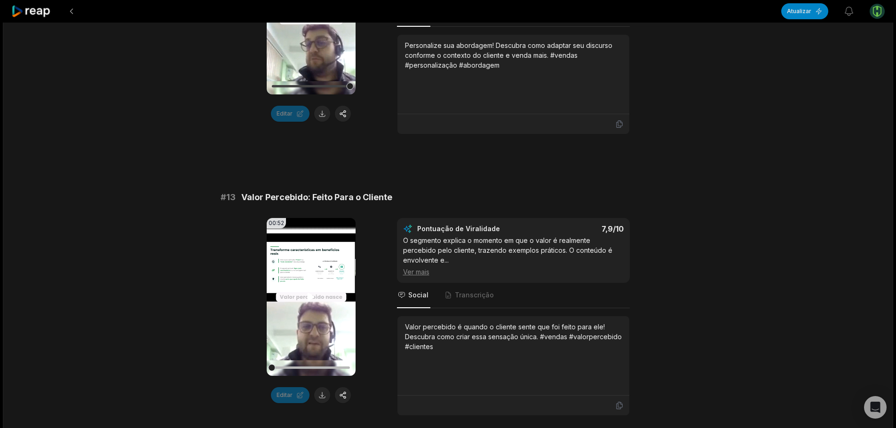
click at [310, 298] on icon at bounding box center [311, 297] width 7 height 8
click at [308, 300] on icon at bounding box center [311, 297] width 7 height 8
click at [314, 298] on icon at bounding box center [310, 297] width 11 height 11
click at [320, 396] on button at bounding box center [322, 395] width 16 height 16
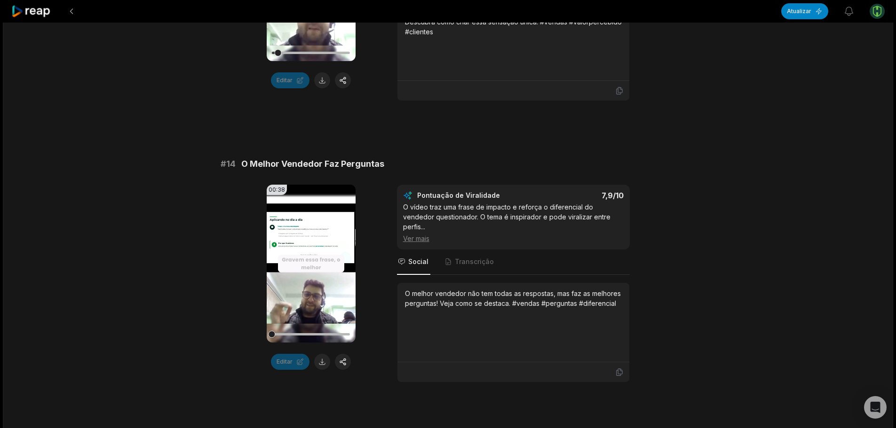
scroll to position [893, 0]
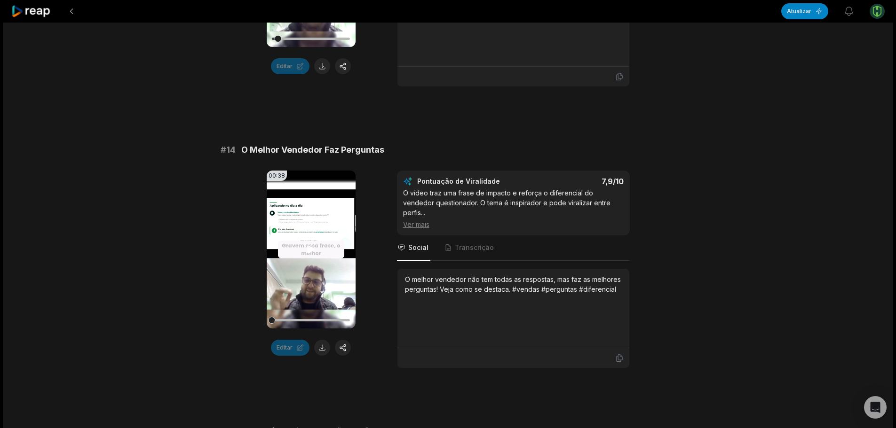
click at [309, 250] on icon at bounding box center [311, 250] width 7 height 8
click at [324, 347] on button at bounding box center [322, 348] width 16 height 16
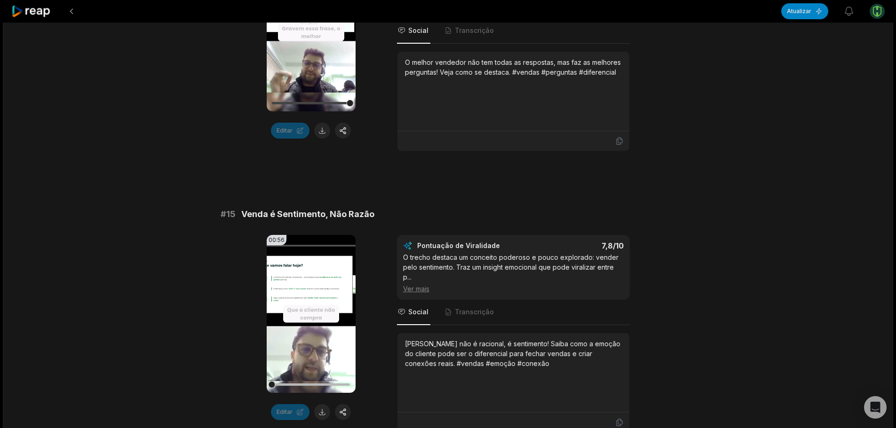
scroll to position [1129, 0]
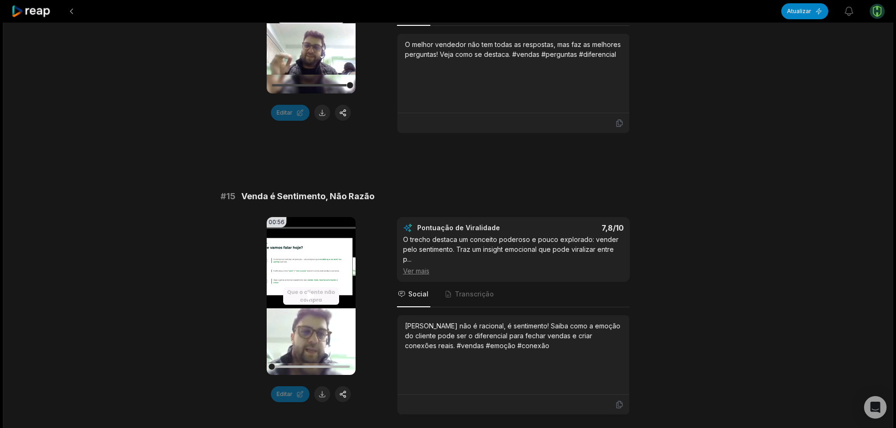
click at [307, 291] on icon at bounding box center [310, 296] width 11 height 11
click at [318, 387] on button at bounding box center [322, 395] width 16 height 16
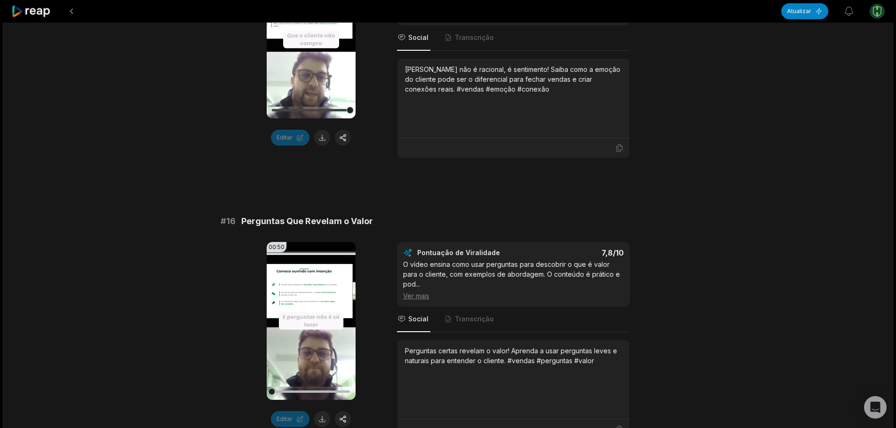
scroll to position [1505, 0]
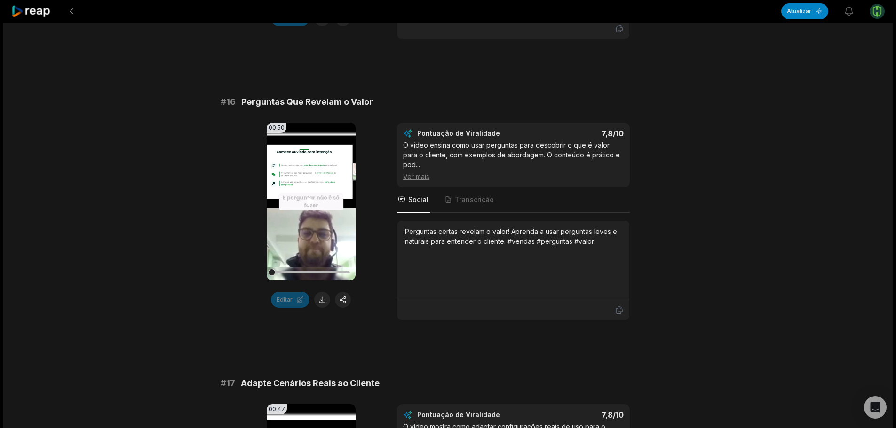
click at [308, 198] on icon at bounding box center [311, 202] width 7 height 8
click at [308, 196] on icon at bounding box center [310, 201] width 11 height 11
click at [307, 196] on icon at bounding box center [310, 201] width 11 height 11
click at [319, 292] on button at bounding box center [322, 300] width 16 height 16
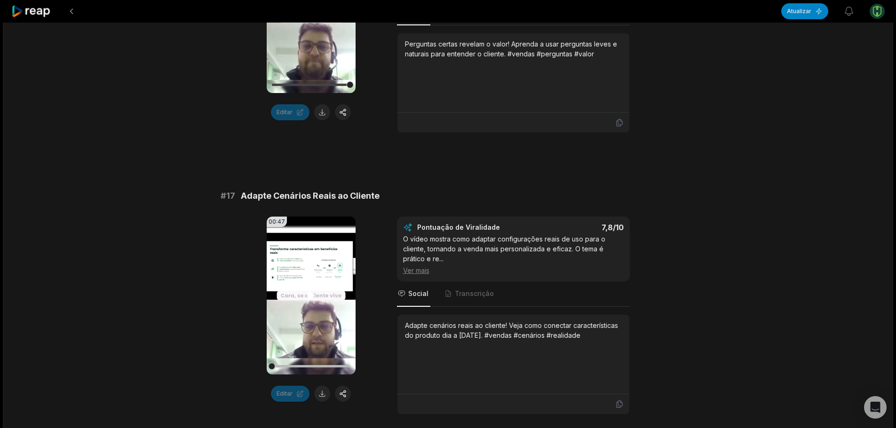
scroll to position [1693, 0]
click at [310, 292] on icon at bounding box center [311, 296] width 7 height 8
click at [311, 290] on icon at bounding box center [310, 295] width 11 height 11
click at [309, 292] on icon at bounding box center [311, 296] width 7 height 8
click at [322, 386] on button at bounding box center [322, 394] width 16 height 16
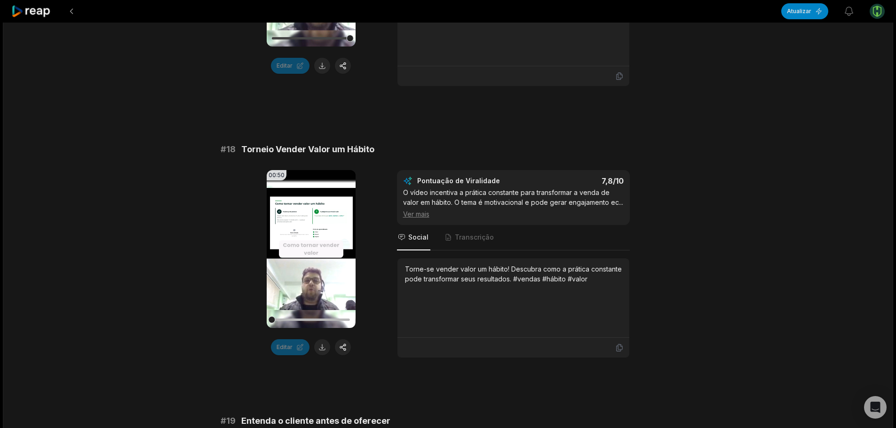
scroll to position [2022, 0]
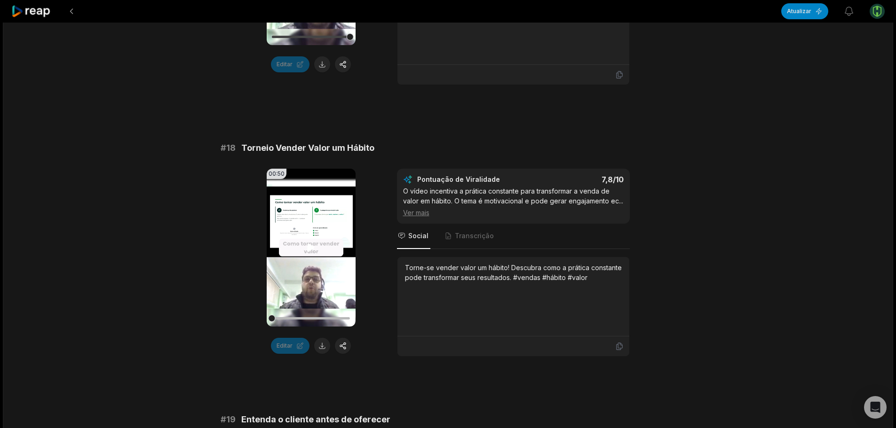
click at [310, 244] on icon at bounding box center [311, 248] width 7 height 8
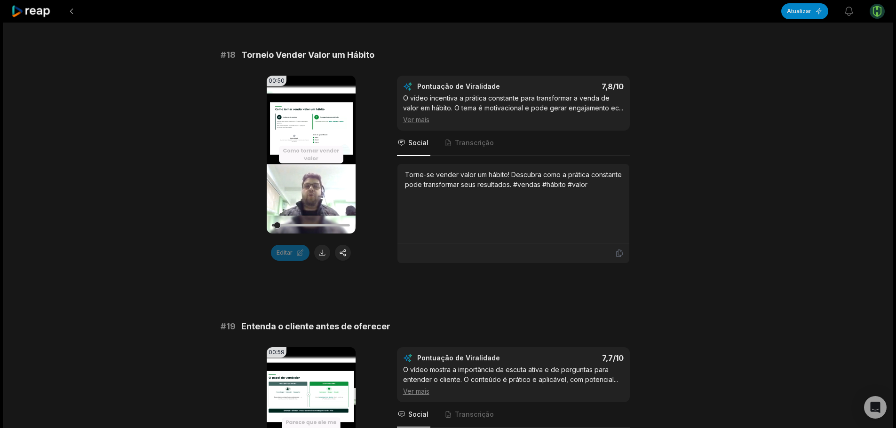
scroll to position [2116, 0]
click at [322, 244] on button at bounding box center [322, 252] width 16 height 16
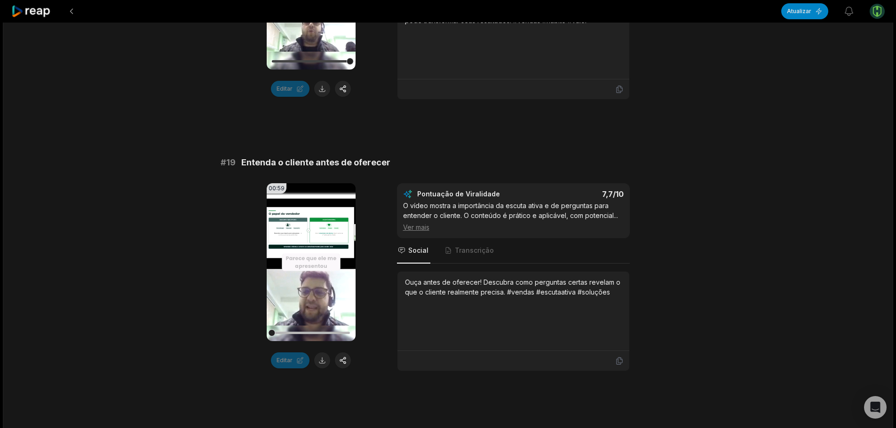
scroll to position [2248, 0]
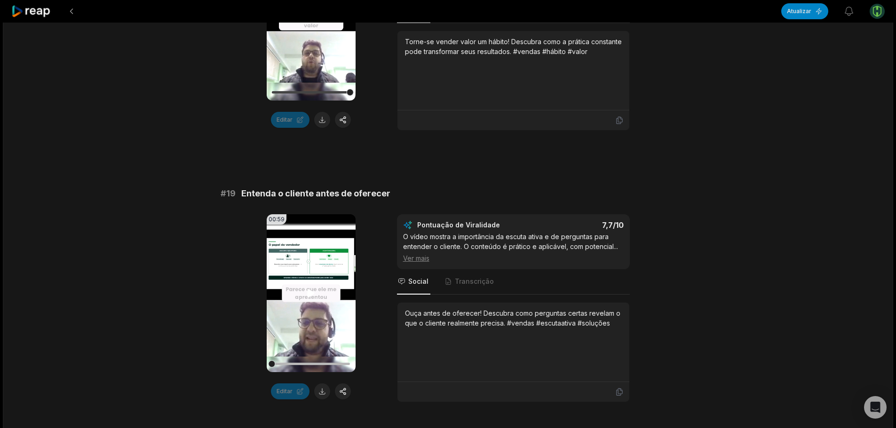
click at [312, 288] on icon at bounding box center [310, 293] width 11 height 11
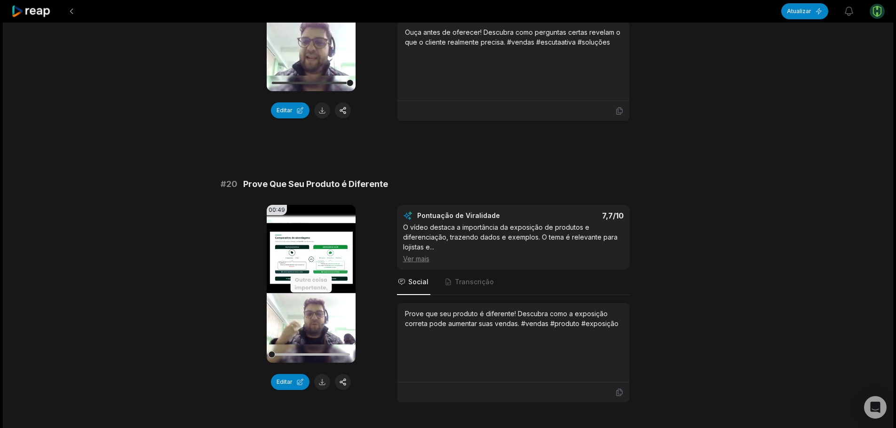
scroll to position [2455, 0]
click at [308, 279] on icon at bounding box center [311, 283] width 7 height 8
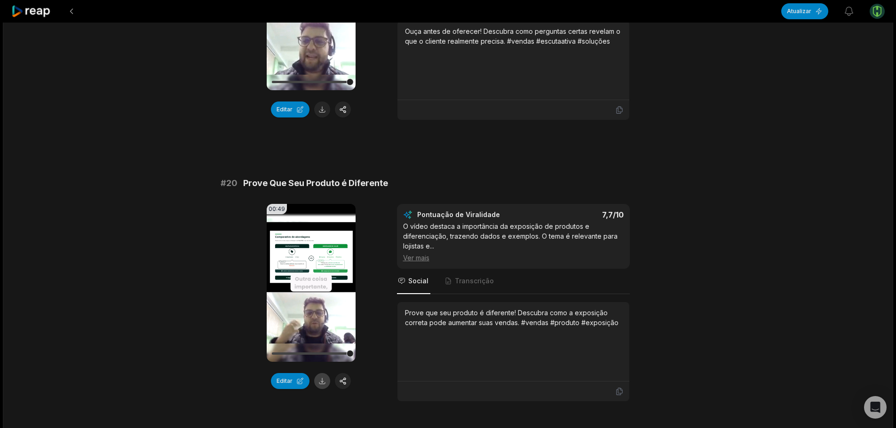
click at [323, 373] on button at bounding box center [322, 381] width 16 height 16
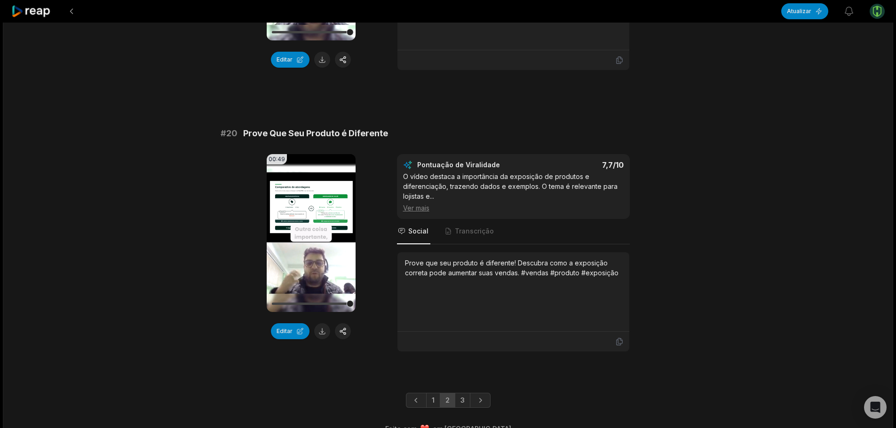
scroll to position [2512, 0]
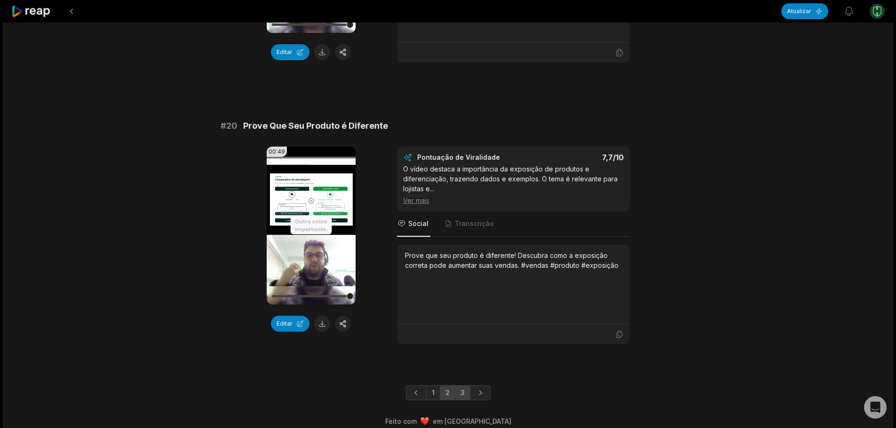
click at [458, 386] on link "3" at bounding box center [463, 393] width 16 height 15
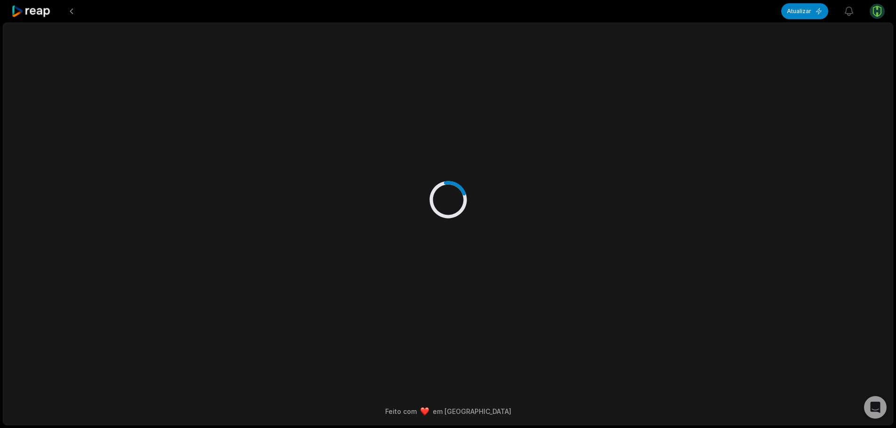
scroll to position [0, 0]
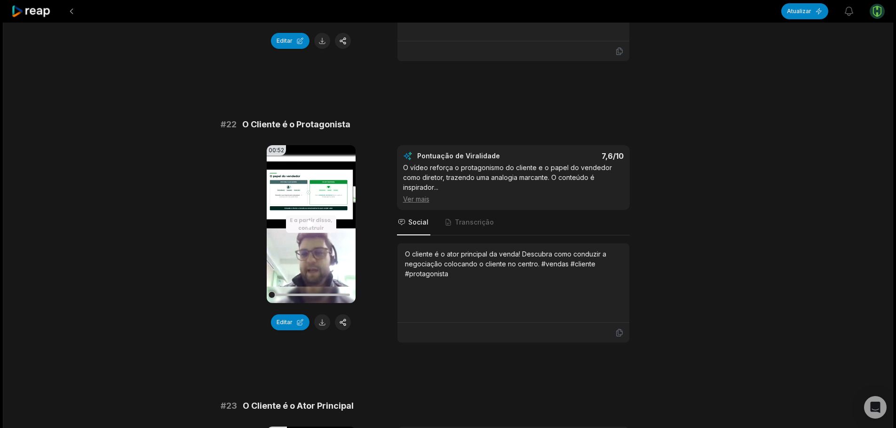
scroll to position [282, 0]
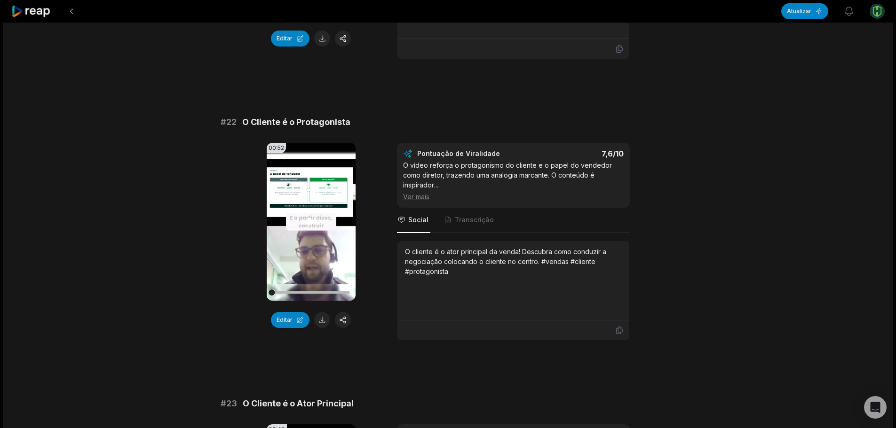
click at [308, 218] on icon at bounding box center [311, 222] width 7 height 8
click at [320, 312] on button at bounding box center [322, 320] width 16 height 16
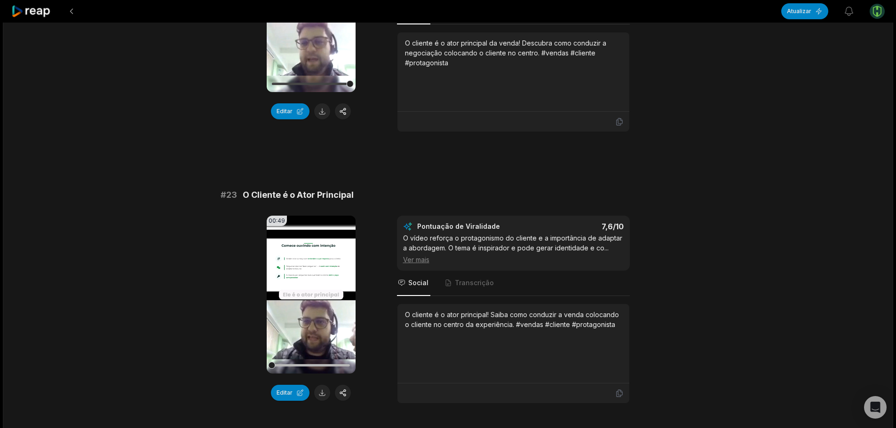
scroll to position [517, 0]
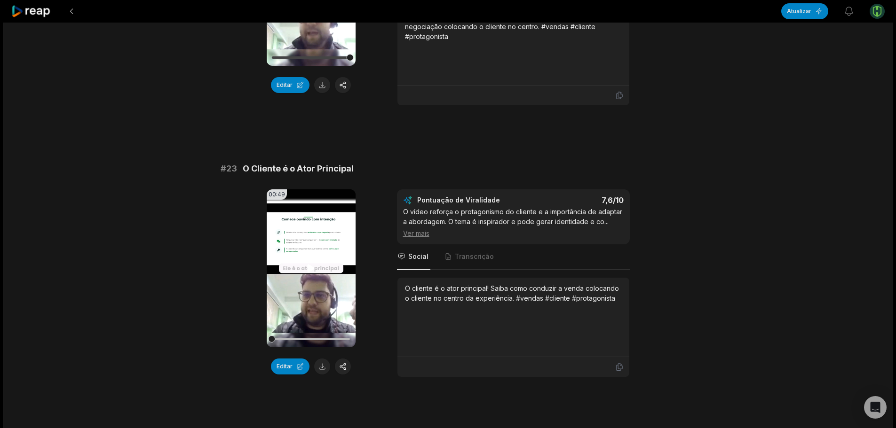
click at [312, 263] on icon at bounding box center [310, 268] width 11 height 11
click at [317, 359] on button at bounding box center [322, 367] width 16 height 16
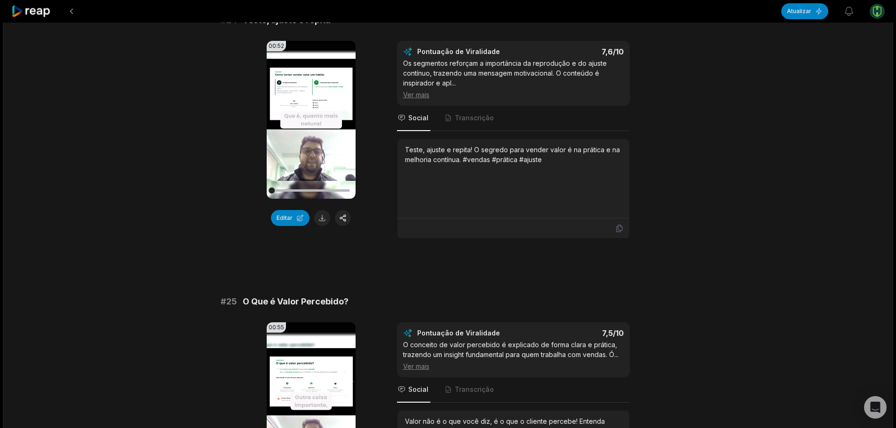
scroll to position [940, 0]
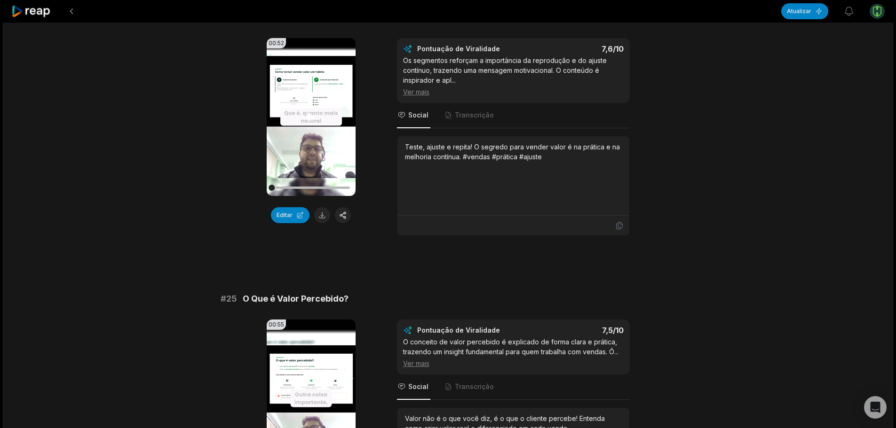
click at [308, 113] on icon at bounding box center [311, 117] width 7 height 8
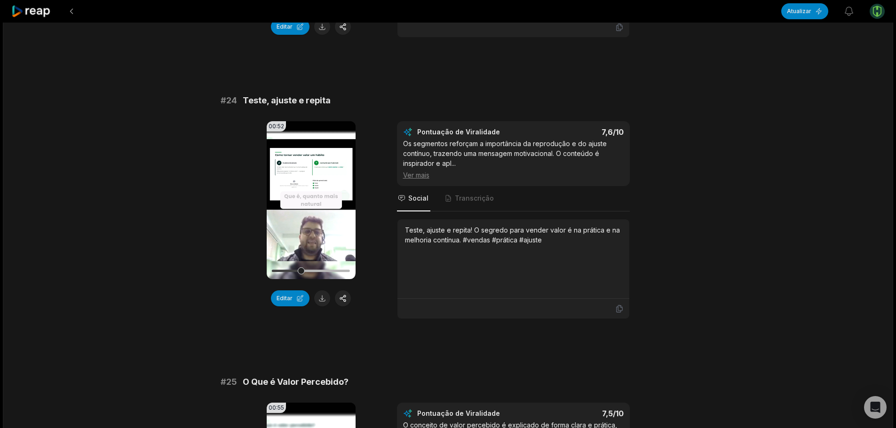
scroll to position [846, 0]
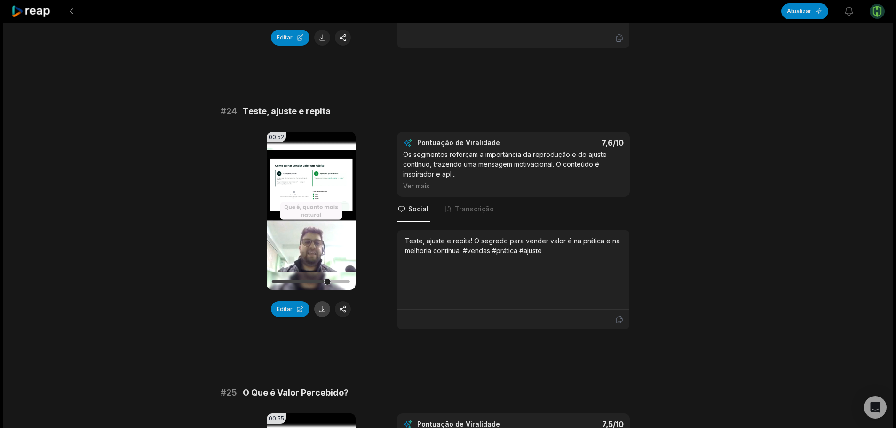
click at [322, 301] on button at bounding box center [322, 309] width 16 height 16
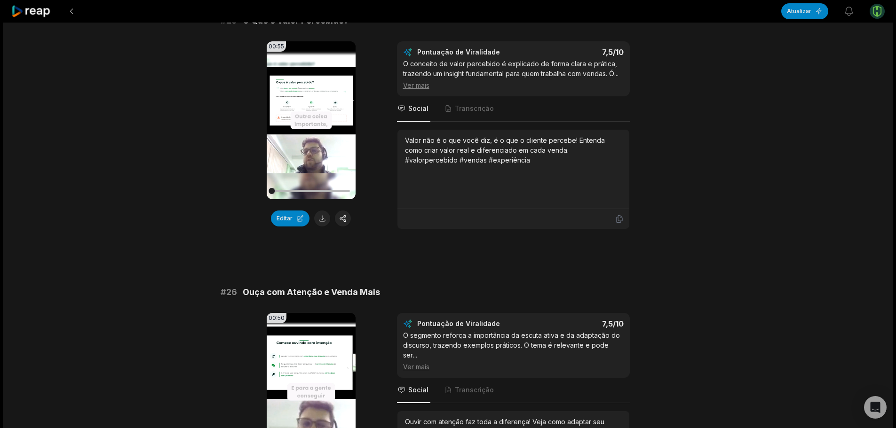
scroll to position [1223, 0]
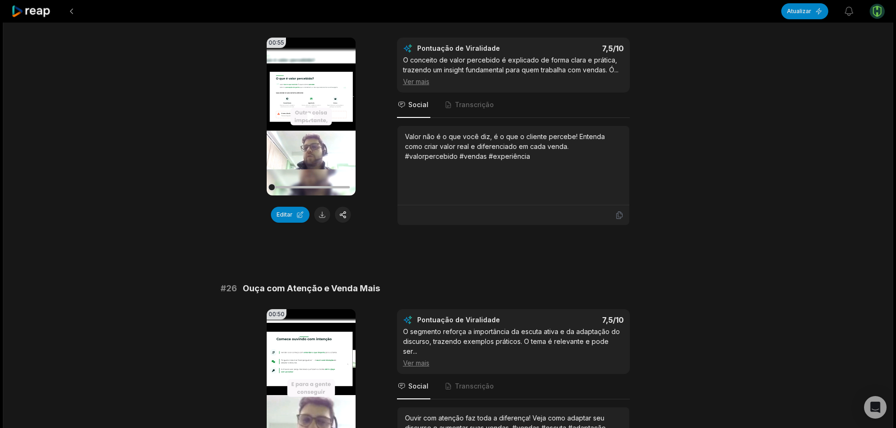
click at [311, 112] on icon at bounding box center [311, 116] width 7 height 8
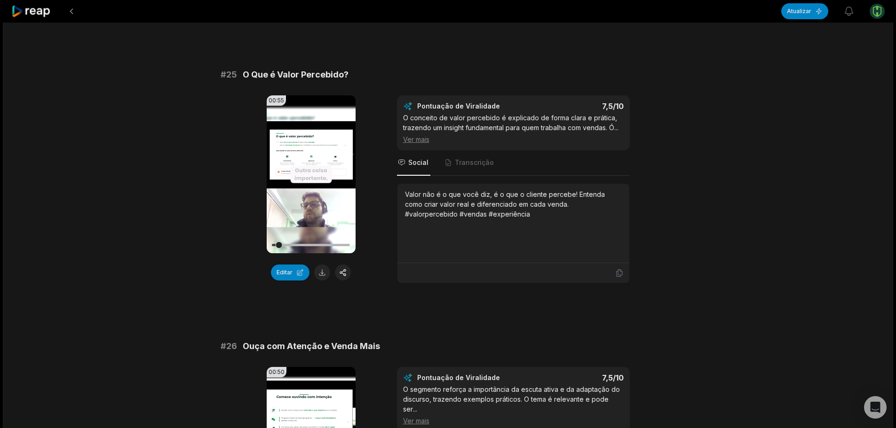
scroll to position [1129, 0]
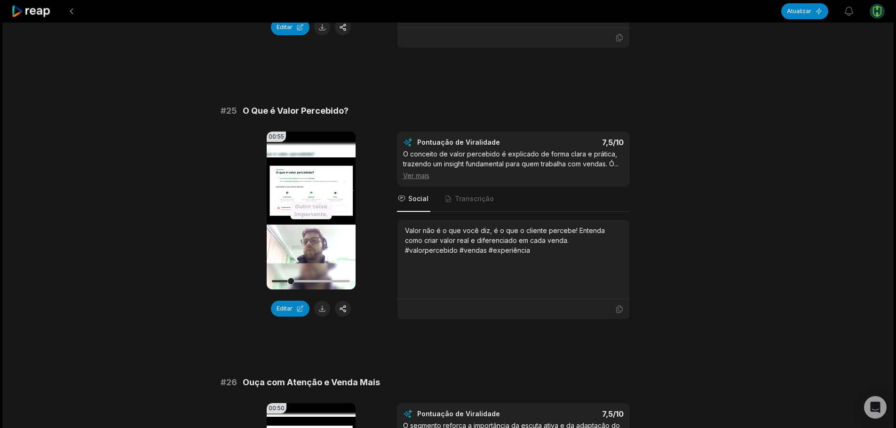
click at [308, 205] on icon at bounding box center [310, 210] width 11 height 11
click at [312, 206] on icon at bounding box center [311, 210] width 7 height 8
click at [322, 302] on button at bounding box center [322, 309] width 16 height 16
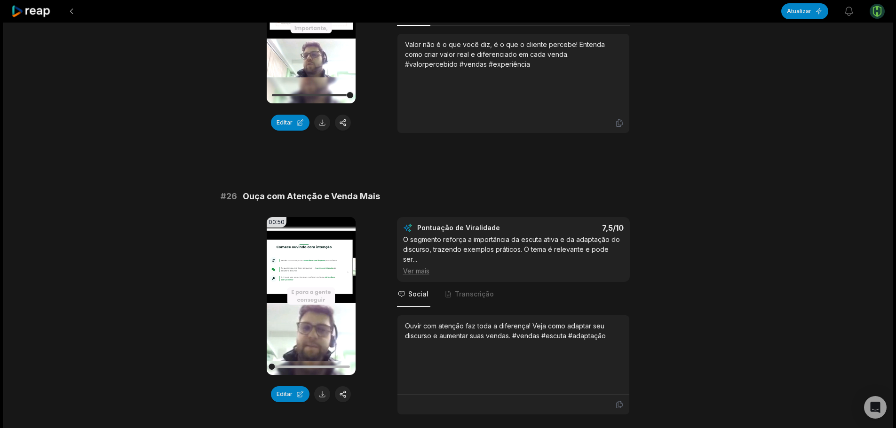
scroll to position [1350, 0]
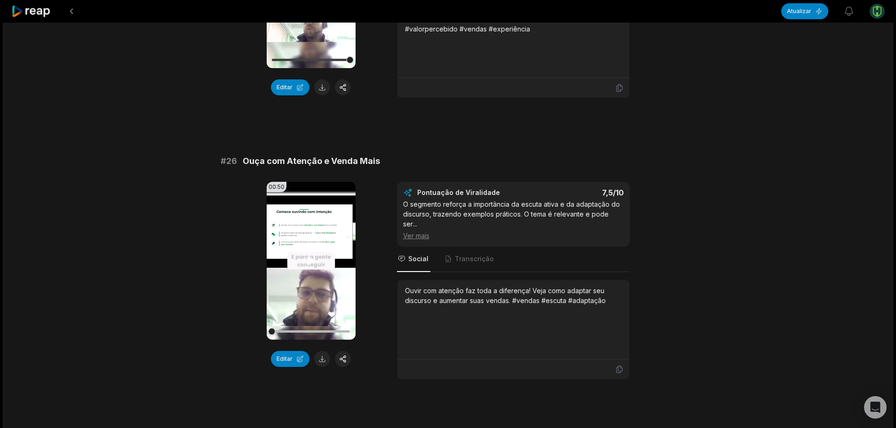
click at [308, 264] on icon at bounding box center [311, 261] width 7 height 8
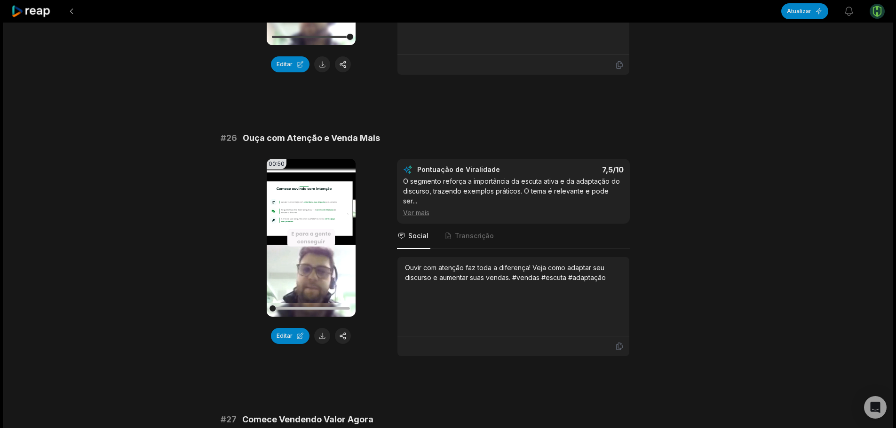
scroll to position [1444, 0]
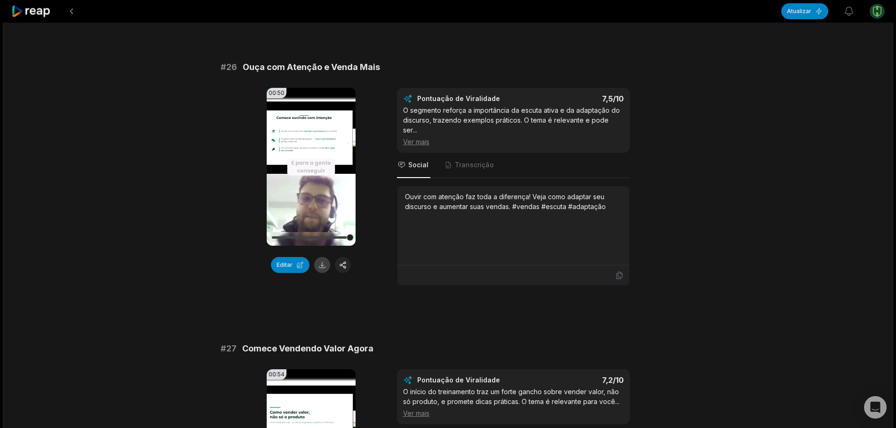
click at [325, 264] on button at bounding box center [322, 265] width 16 height 16
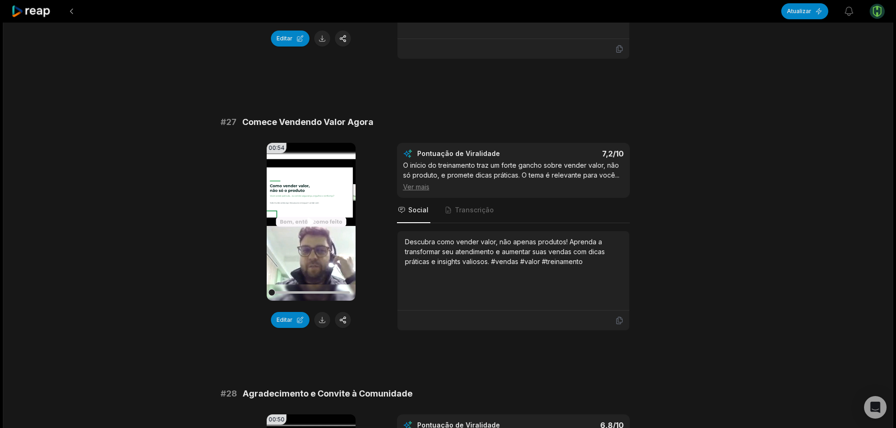
scroll to position [1667, 0]
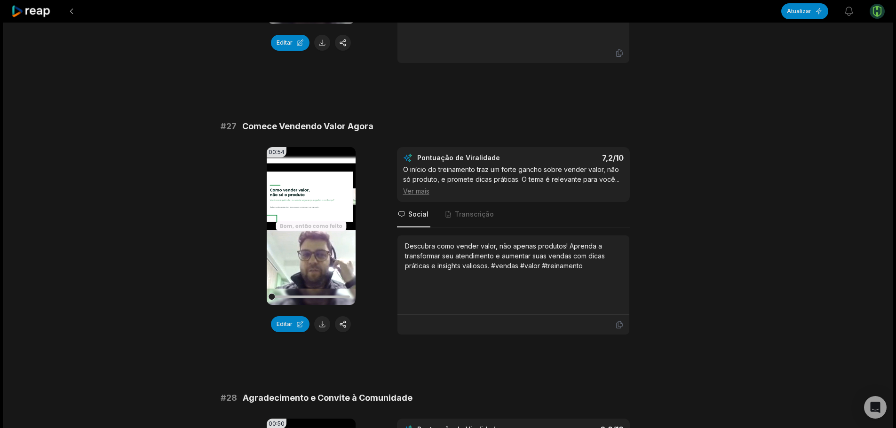
drag, startPoint x: 308, startPoint y: 225, endPoint x: 329, endPoint y: 312, distance: 89.5
click at [308, 225] on icon at bounding box center [311, 226] width 7 height 8
click at [290, 323] on font "Editar" at bounding box center [284, 324] width 16 height 7
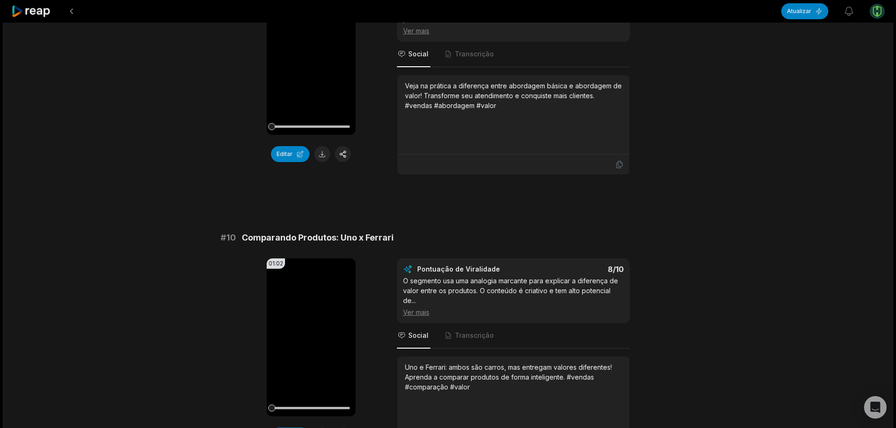
scroll to position [2512, 0]
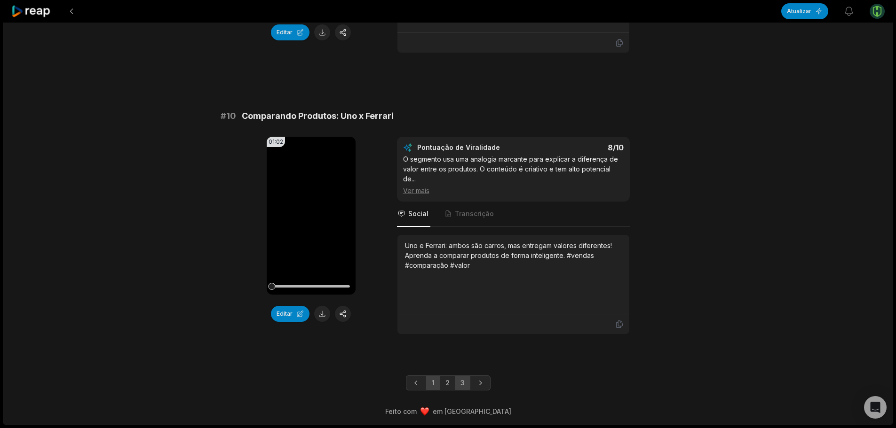
click at [458, 384] on link "3" at bounding box center [463, 383] width 16 height 15
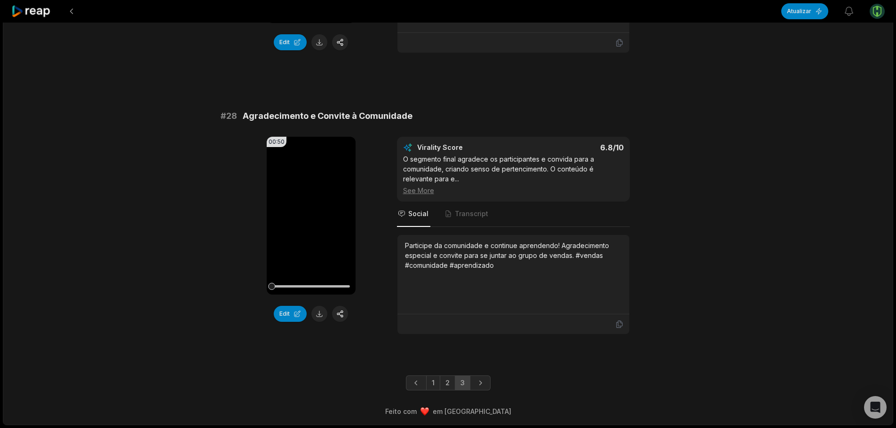
scroll to position [1949, 0]
